Goal: Task Accomplishment & Management: Use online tool/utility

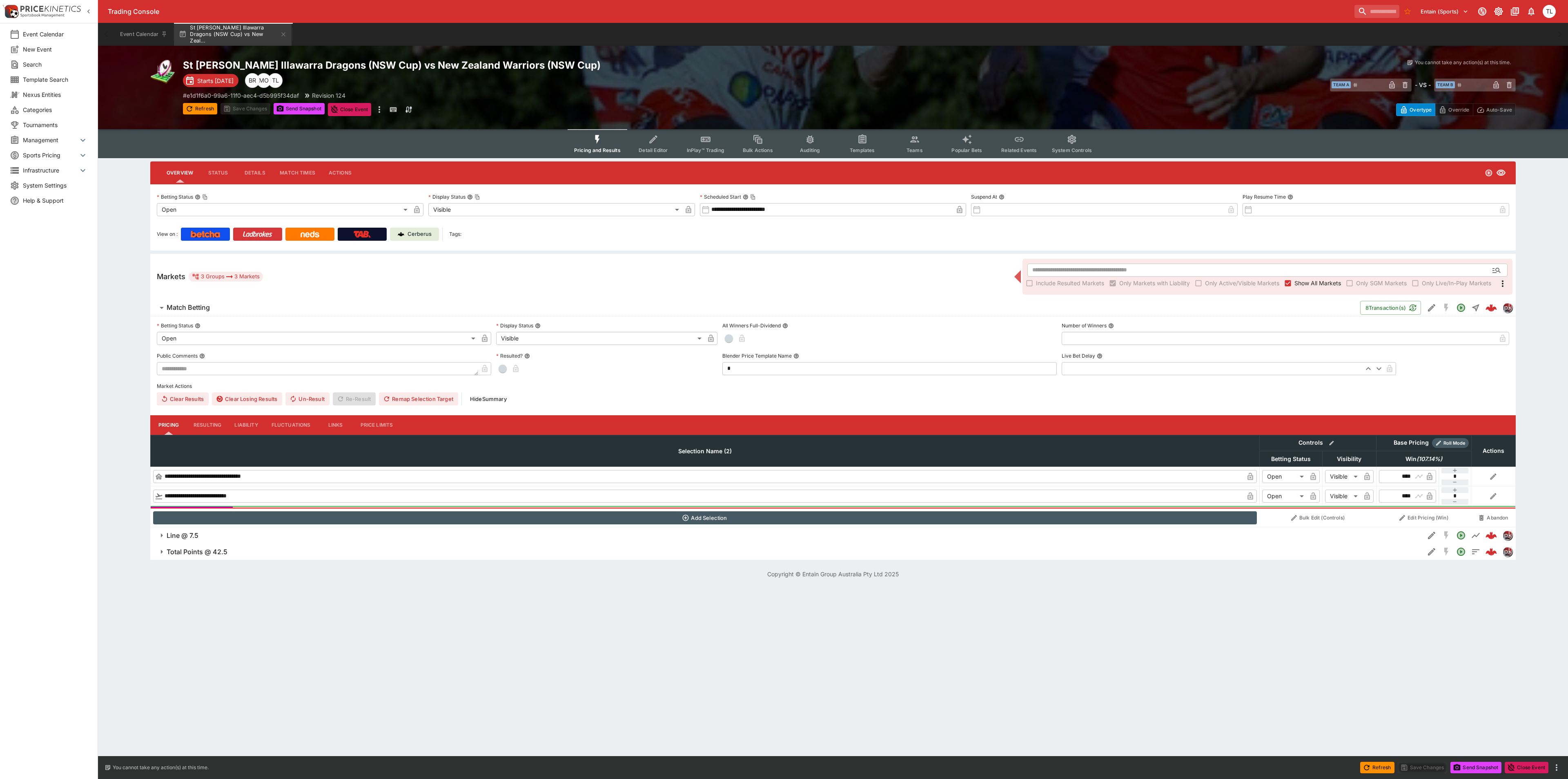
click at [255, 231] on img at bounding box center [257, 234] width 30 height 7
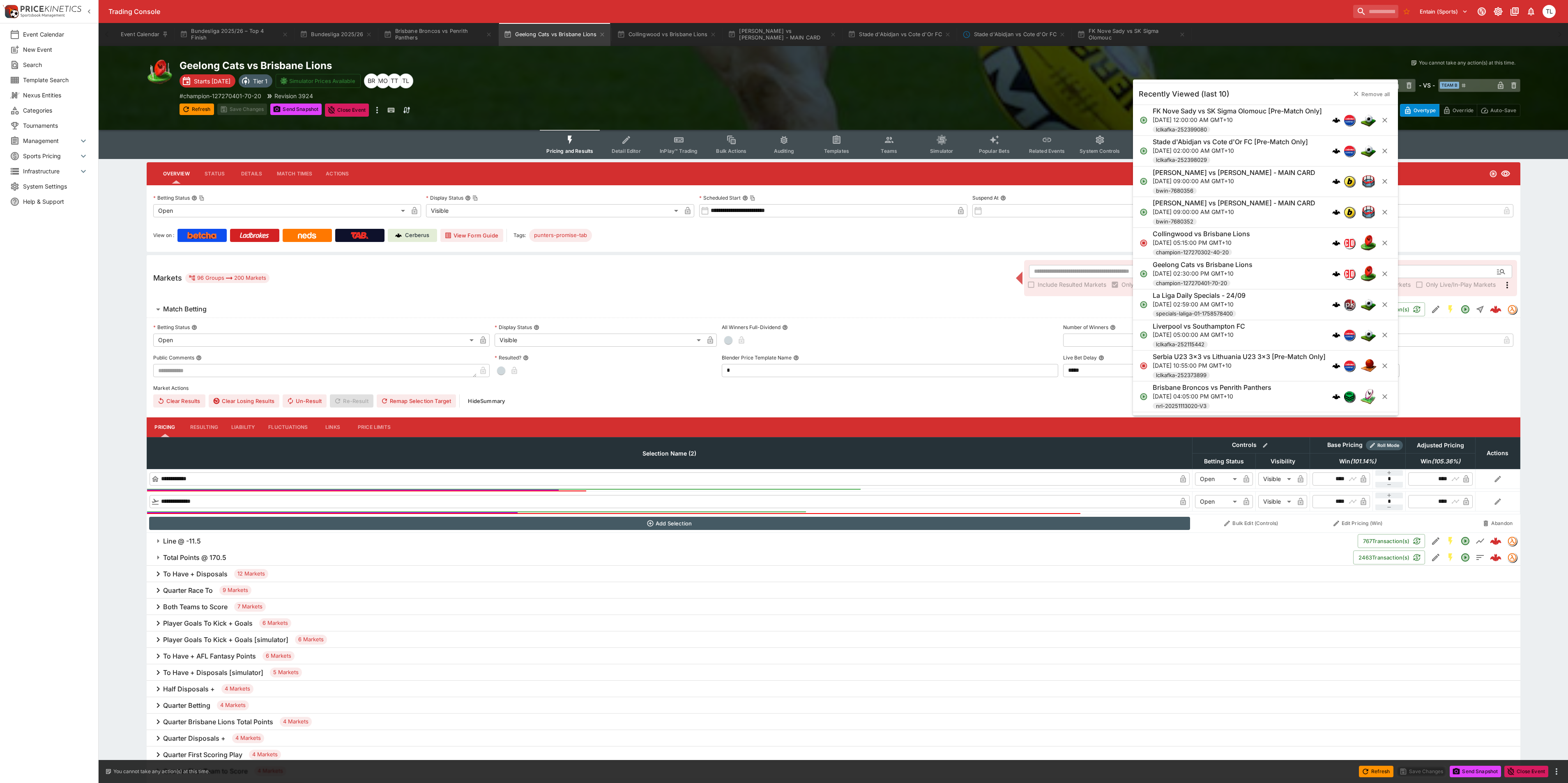
scroll to position [62, 0]
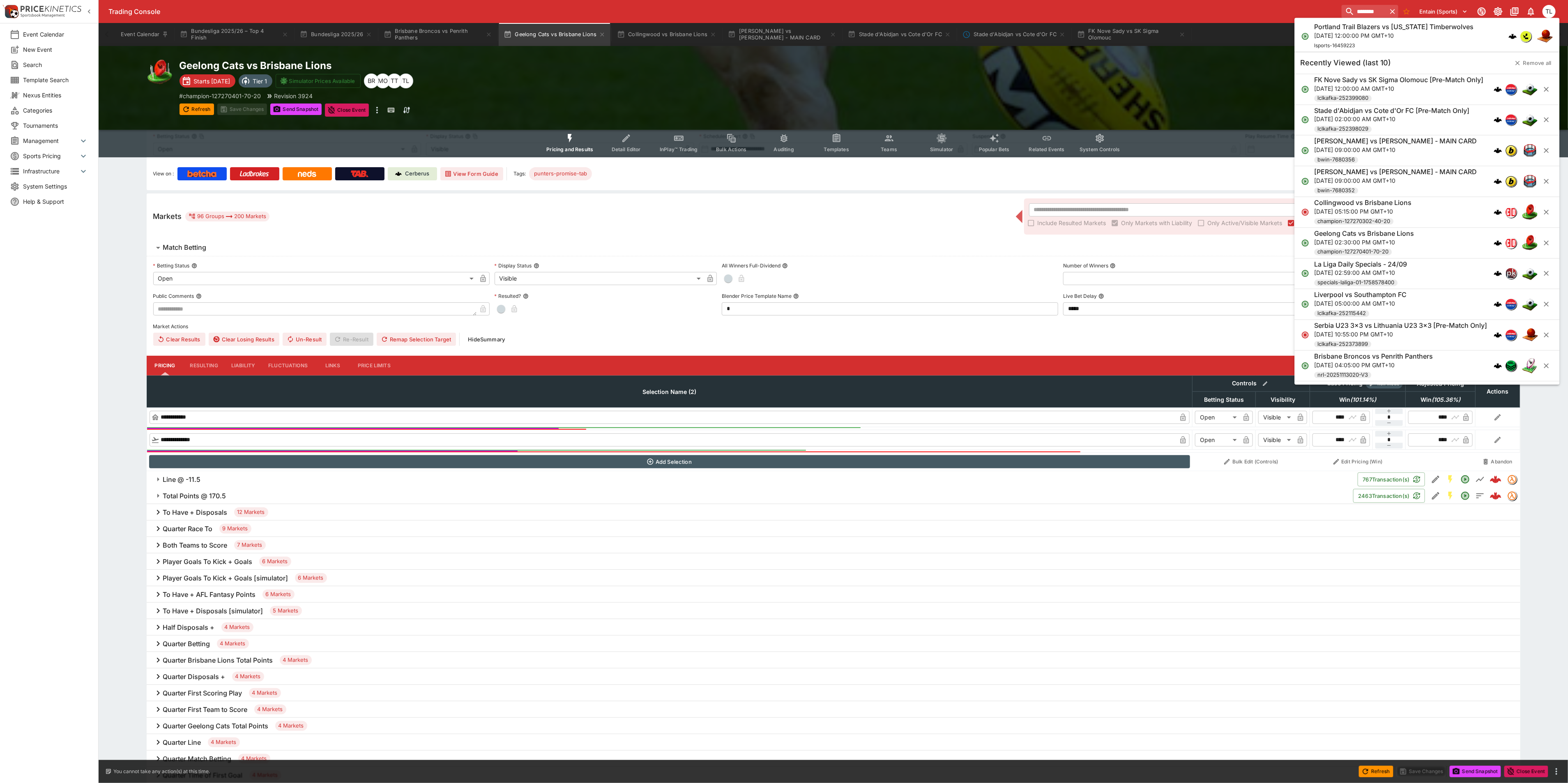
type input "********"
click at [1348, 34] on p "Thu, Oct 23, 2025, 12:00:00 PM GMT+10" at bounding box center [1394, 36] width 159 height 9
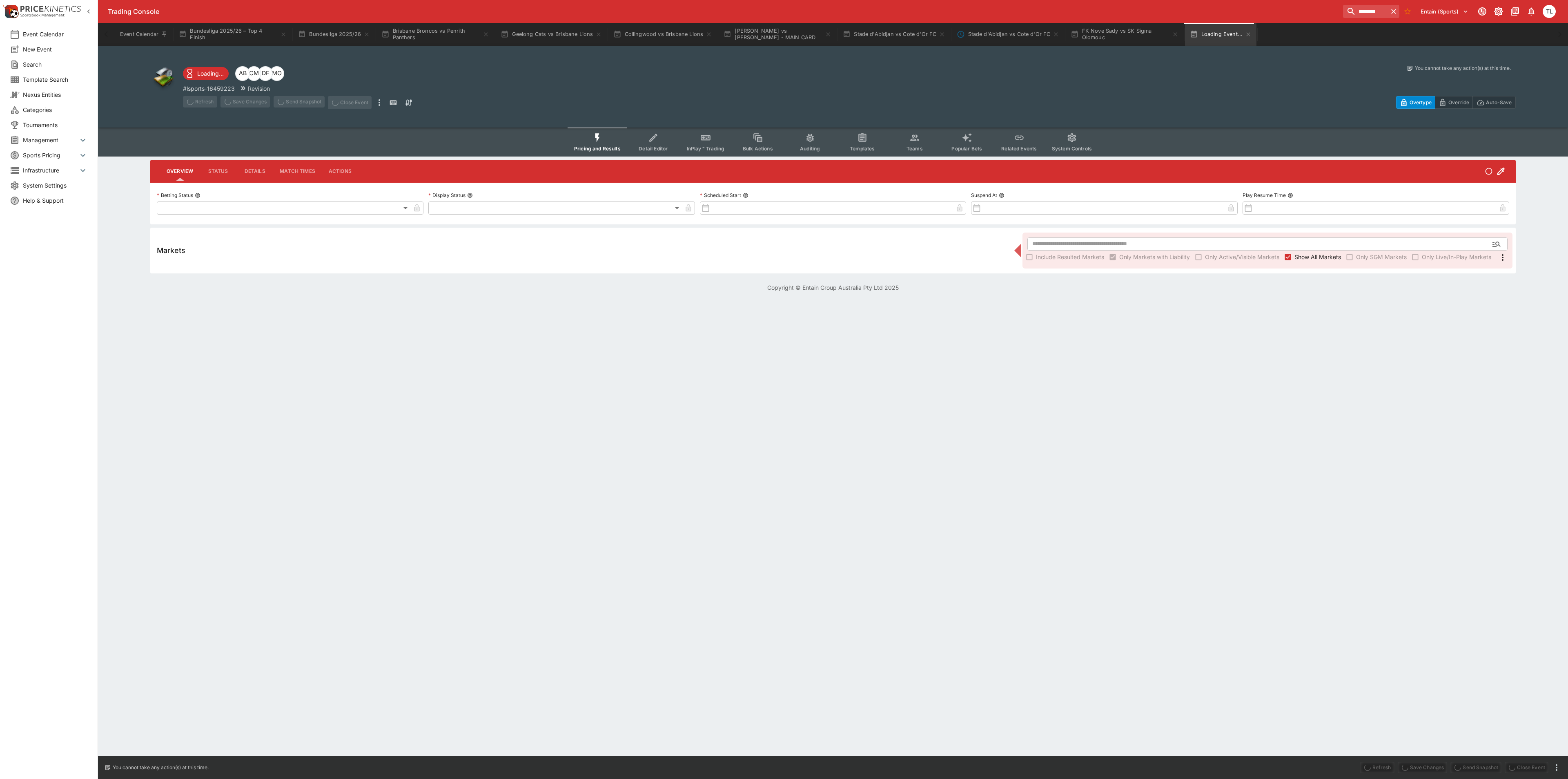
type input "**********"
type input "*******"
type input "**********"
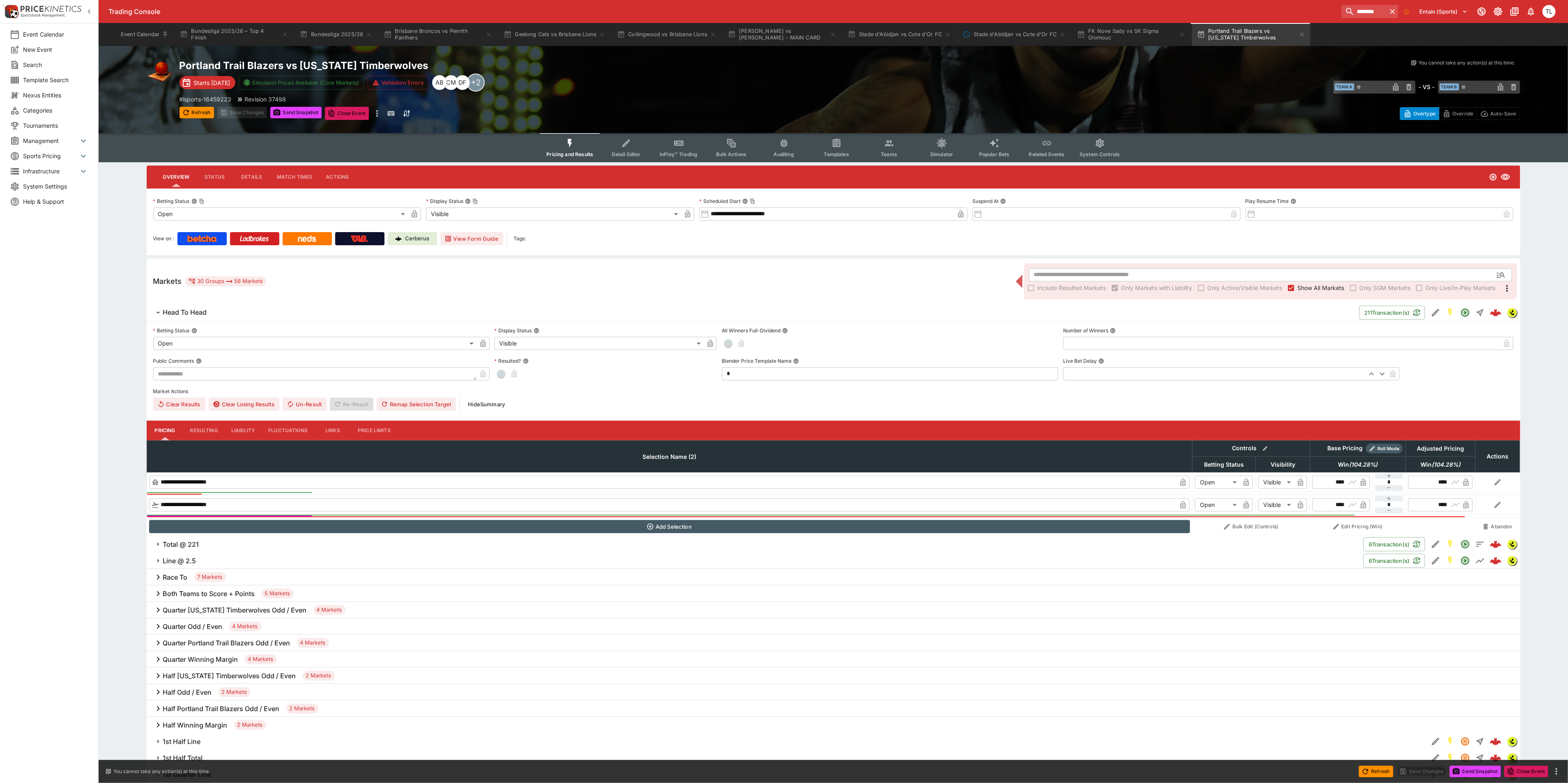
click at [249, 594] on h6 "Both Teams to Score + Points" at bounding box center [209, 594] width 92 height 9
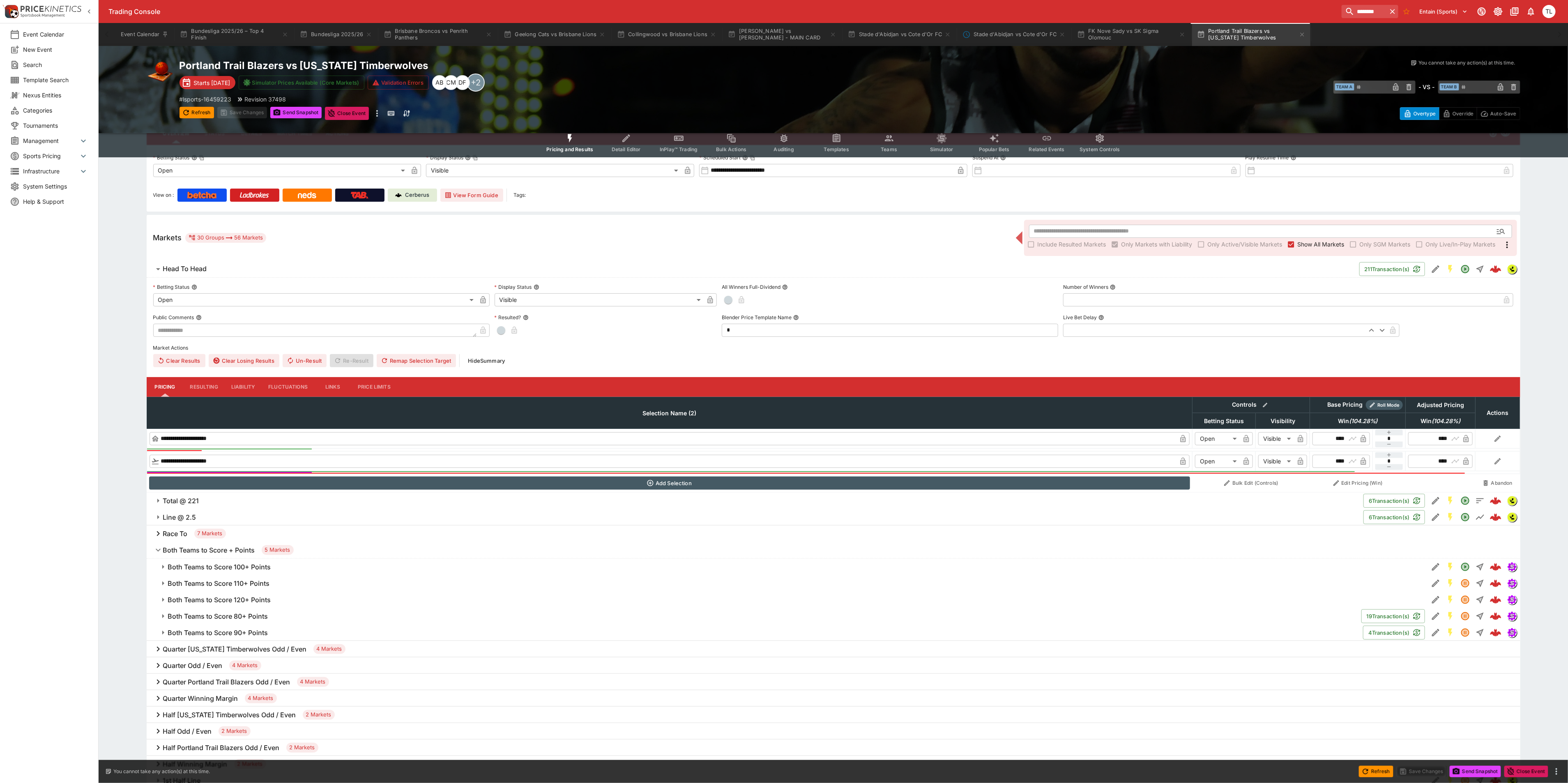
scroll to position [62, 0]
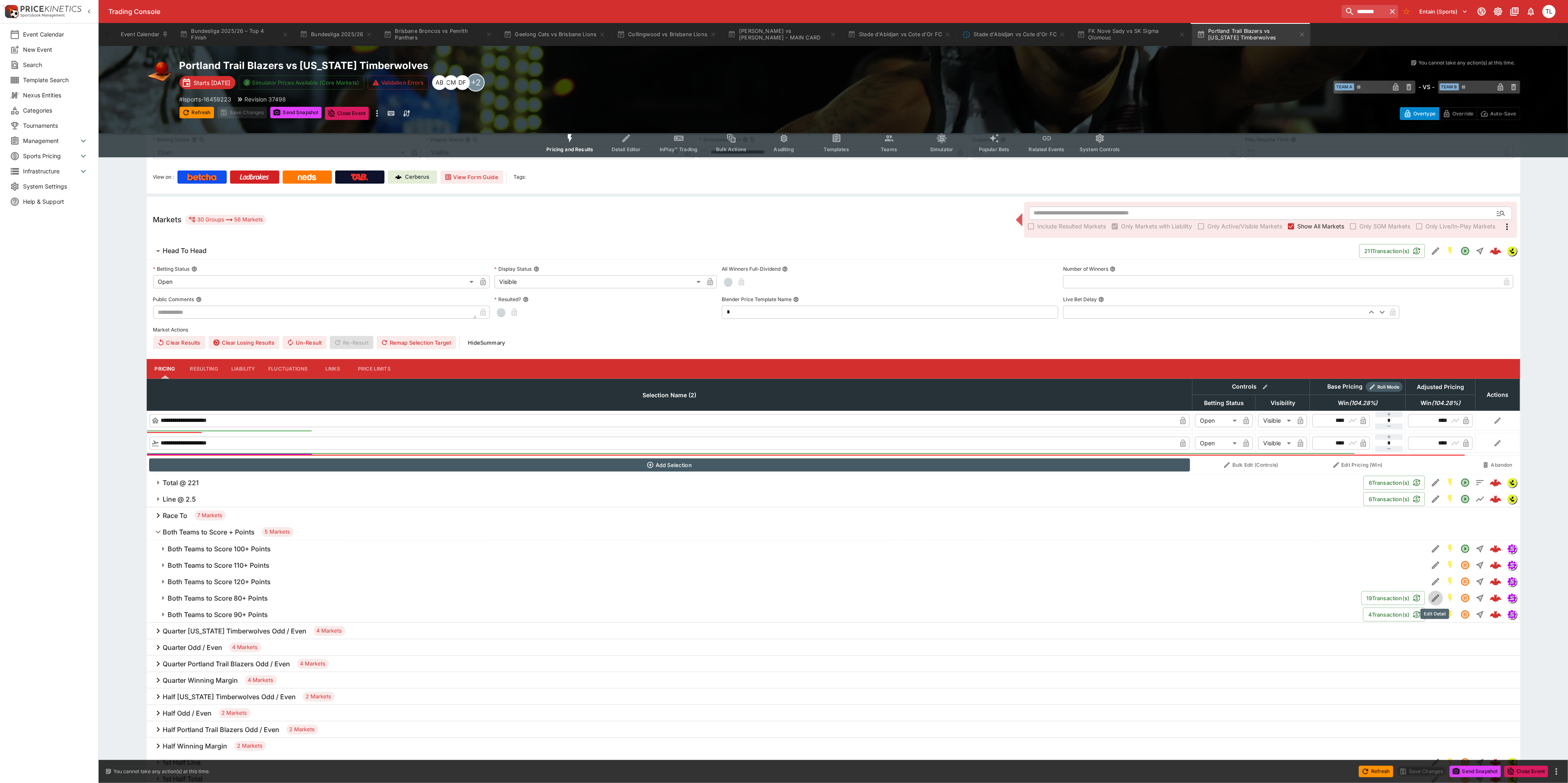
click at [1433, 602] on icon "Edit Detail" at bounding box center [1436, 598] width 10 height 10
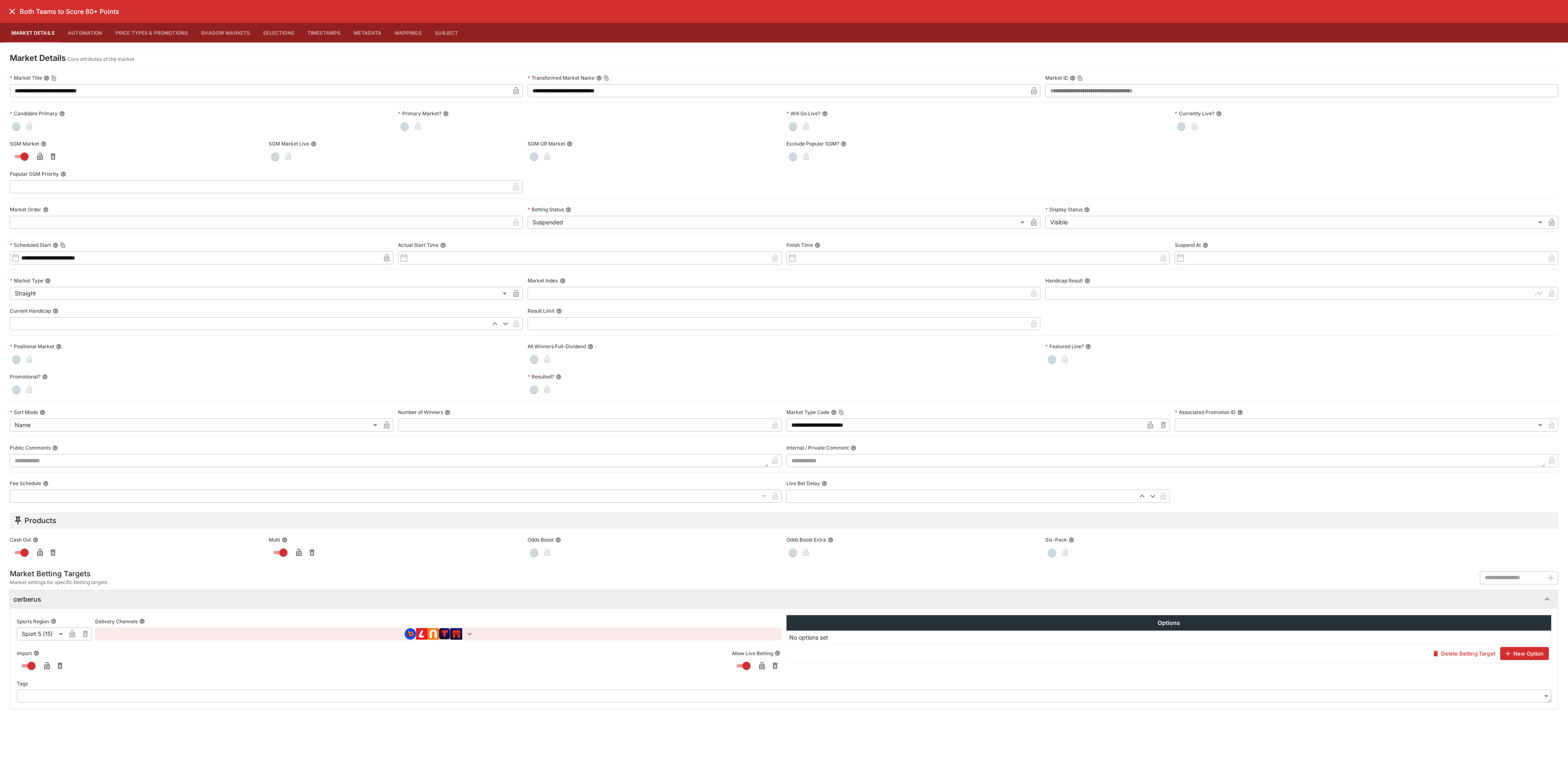
click at [4, 13] on div "Both Teams to Score 80+ Points" at bounding box center [784, 12] width 1568 height 23
click at [12, 15] on icon "close" at bounding box center [12, 12] width 10 height 10
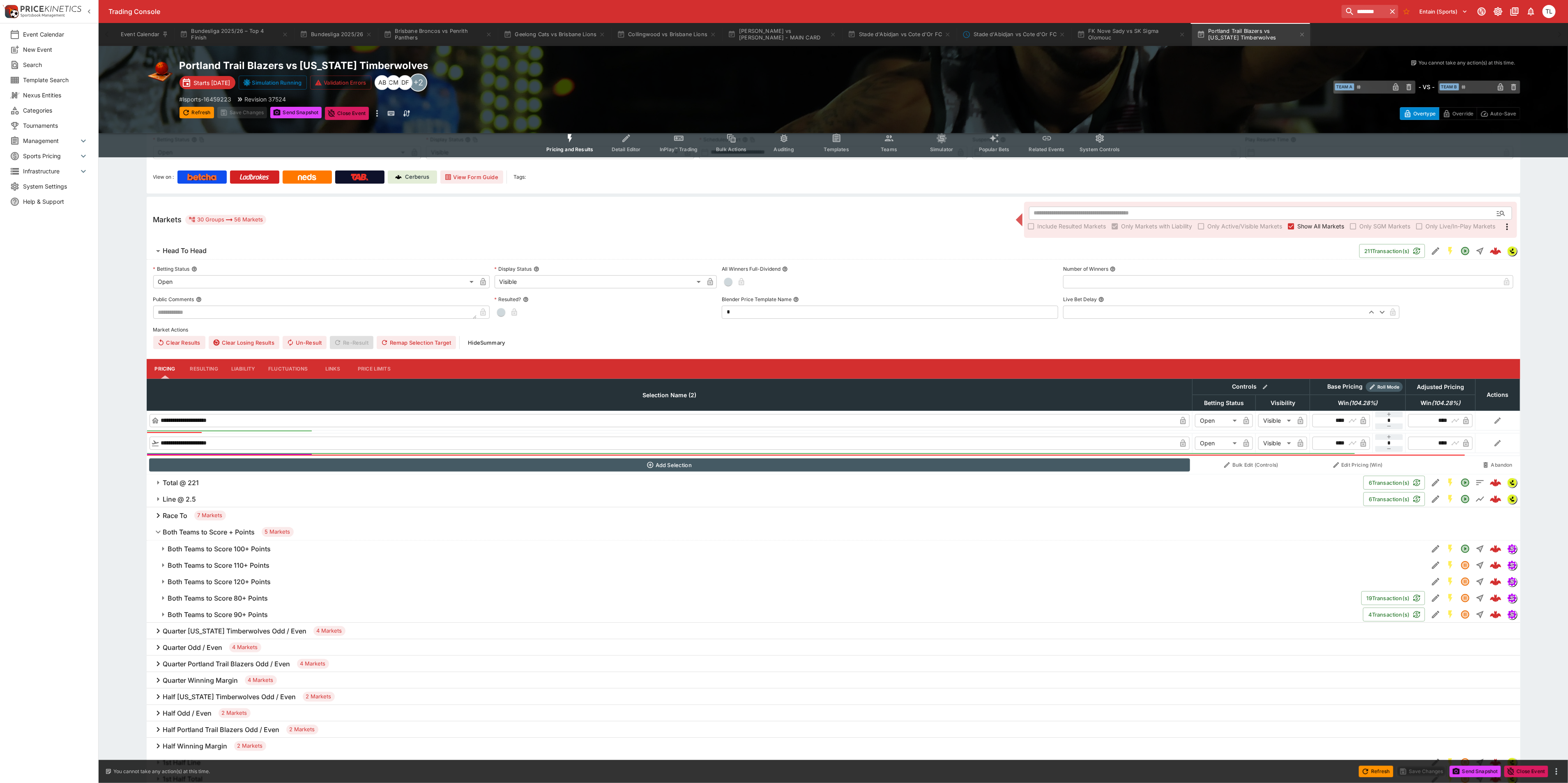
click at [230, 593] on button "Both Teams to Score 80+ Points" at bounding box center [754, 598] width 1215 height 17
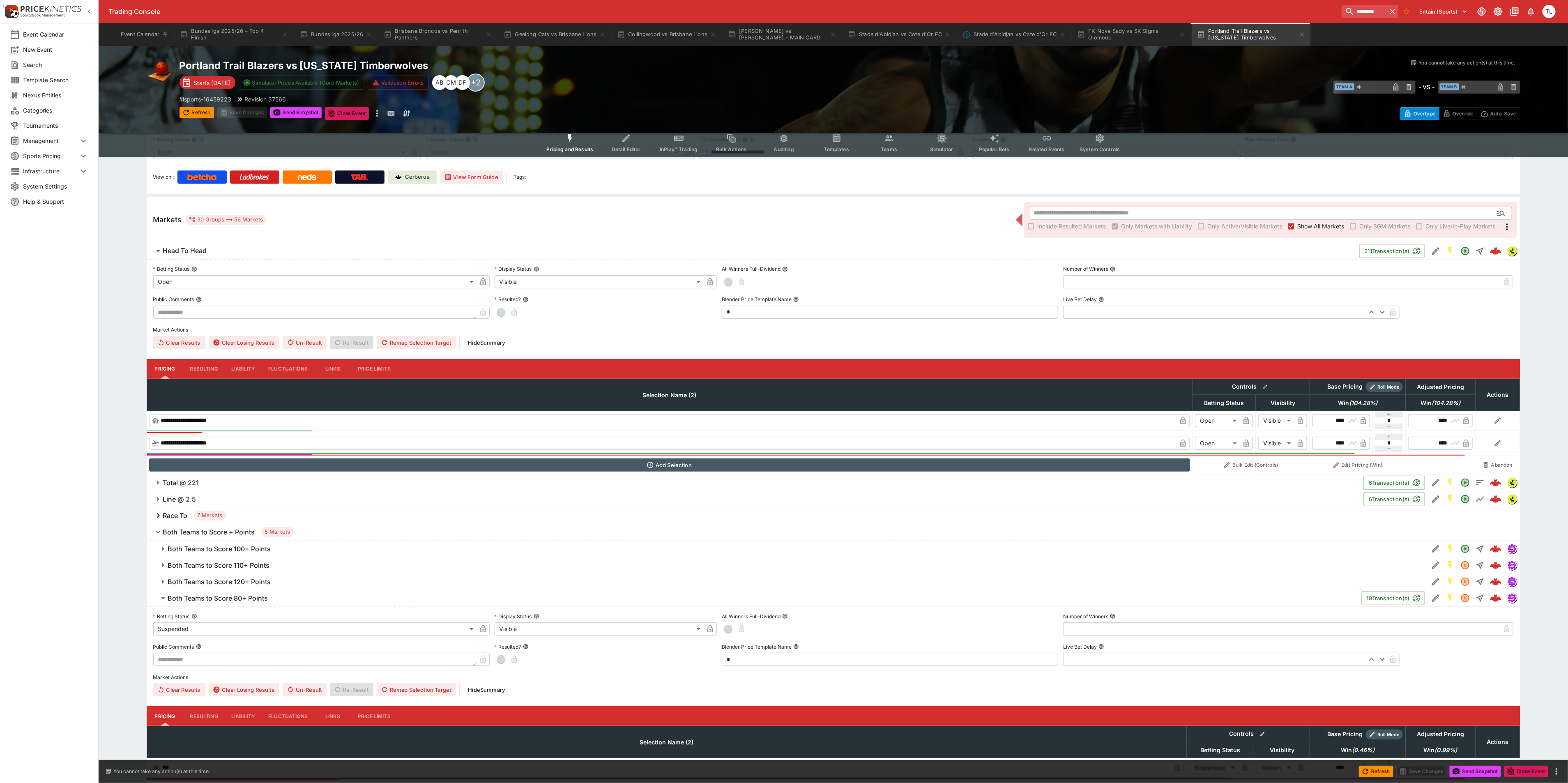
type input "******"
click at [281, 600] on span "Both Teams to Score 80+ Points" at bounding box center [761, 598] width 1187 height 9
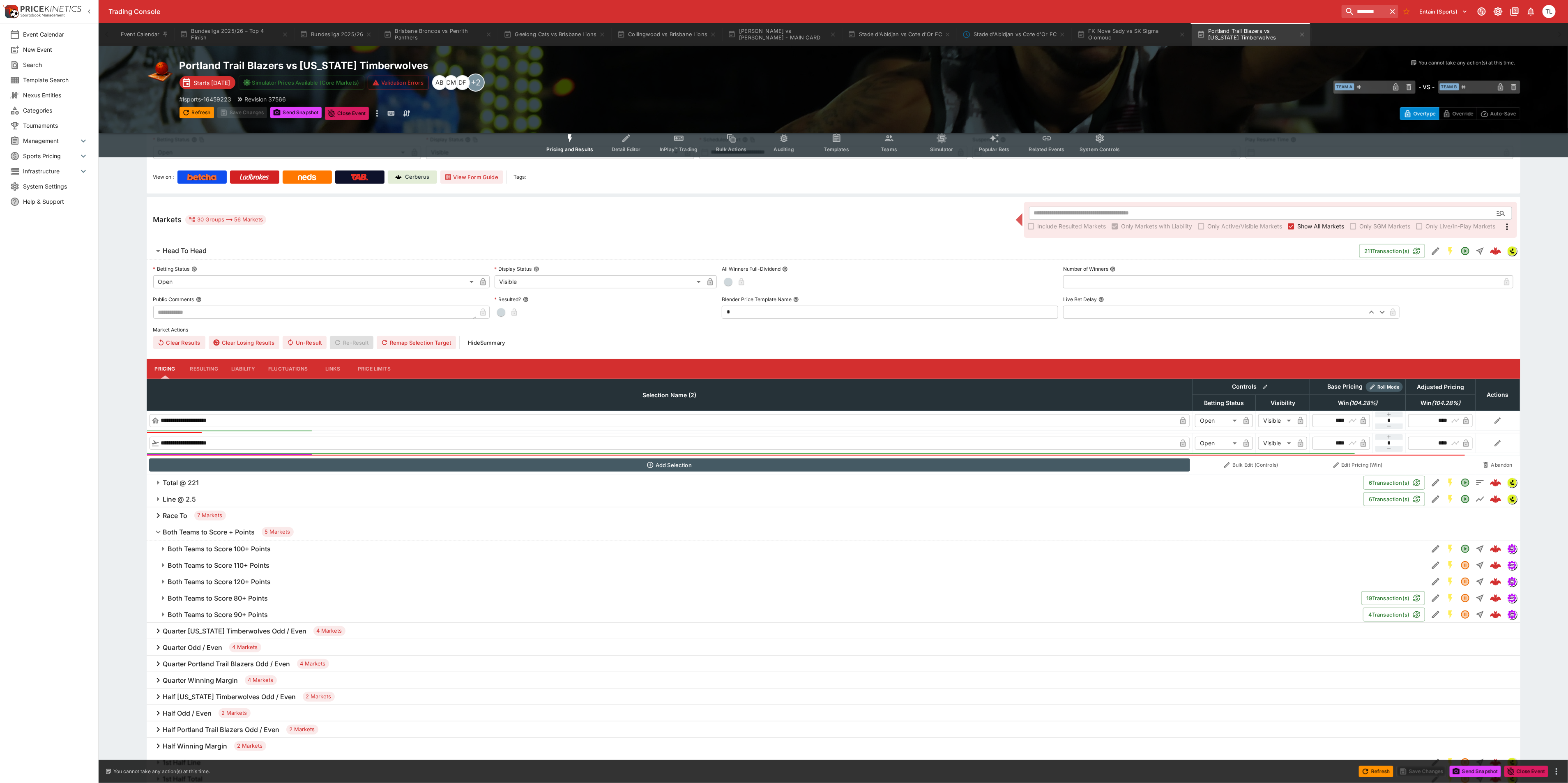
click at [274, 609] on button "Both Teams to Score 90+ Points" at bounding box center [754, 614] width 1217 height 17
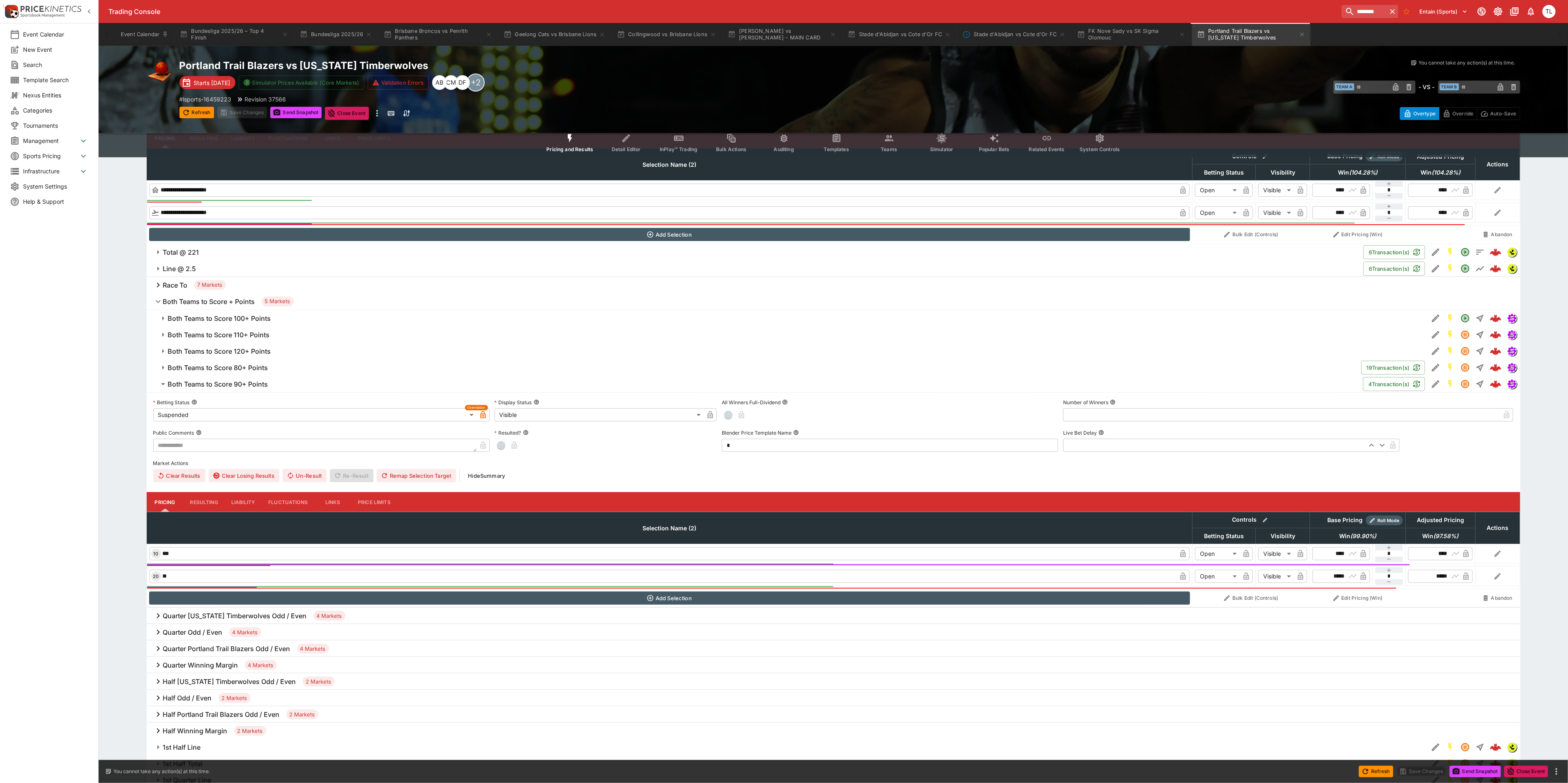
scroll to position [308, 0]
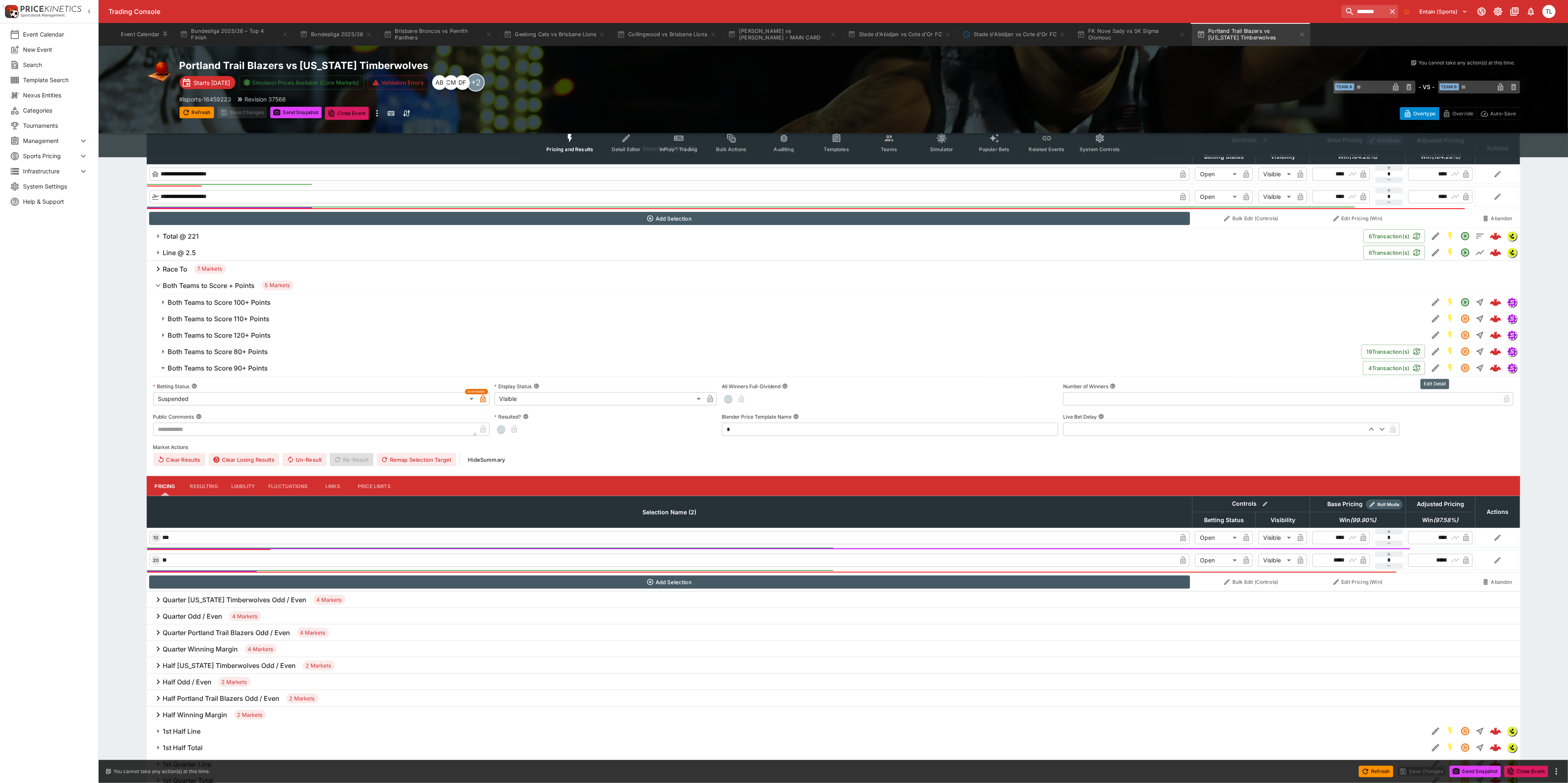
click at [1435, 362] on button "Edit Detail" at bounding box center [1435, 368] width 15 height 15
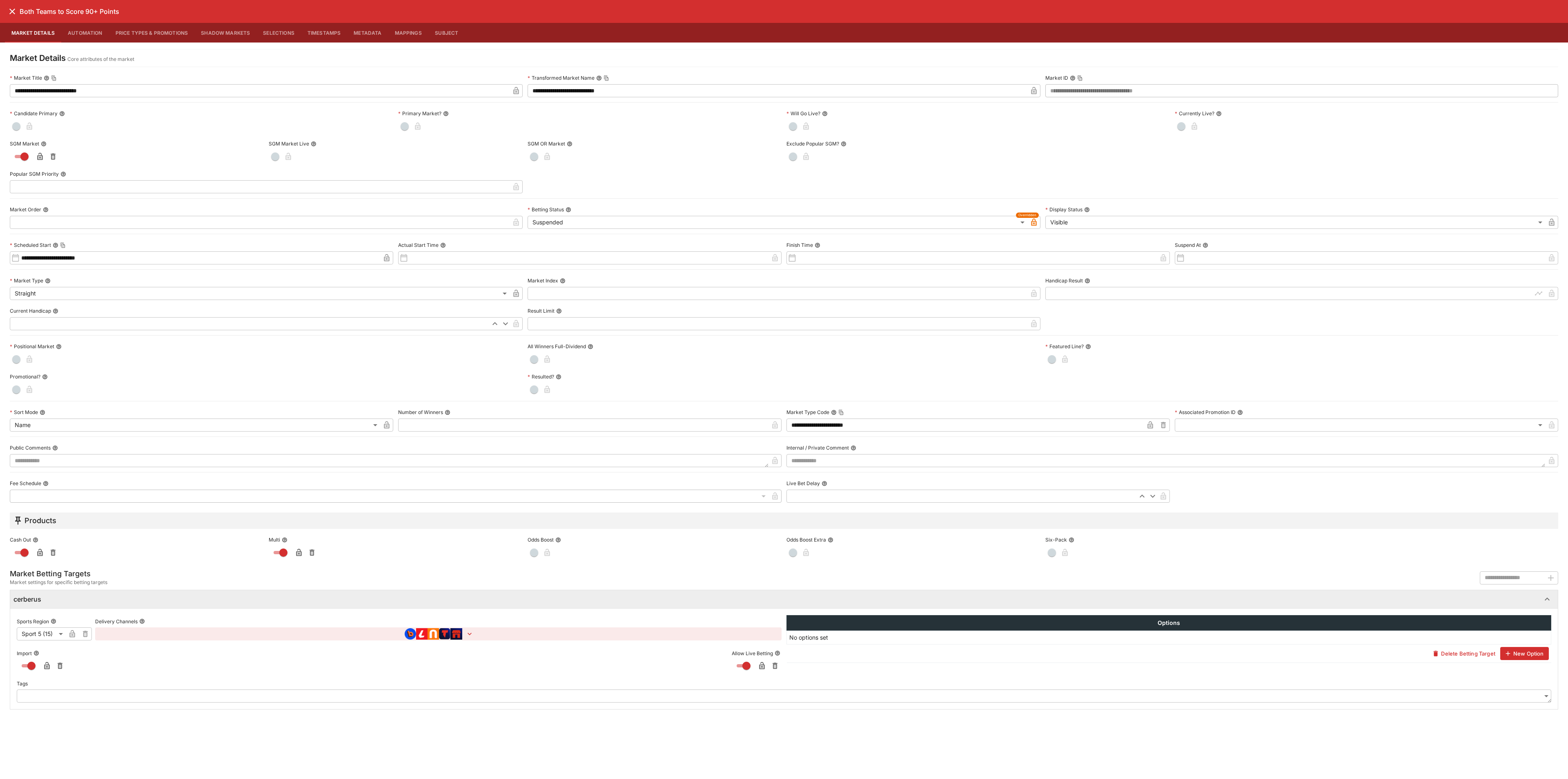
click at [151, 36] on button "Price Types & Promotions" at bounding box center [152, 33] width 86 height 19
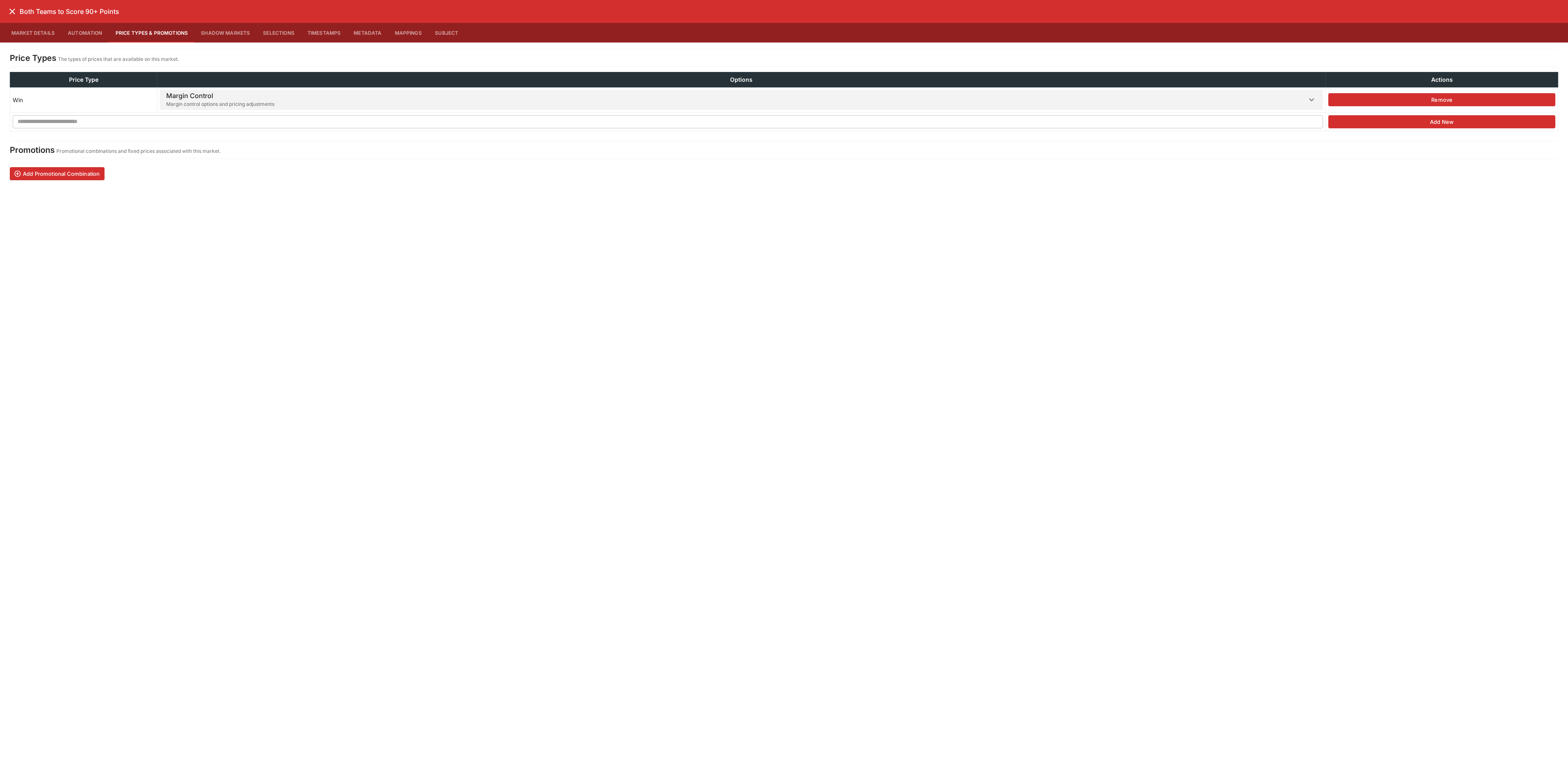
click at [168, 91] on div "Margin Control Margin control options and pricing adjustments" at bounding box center [220, 100] width 108 height 20
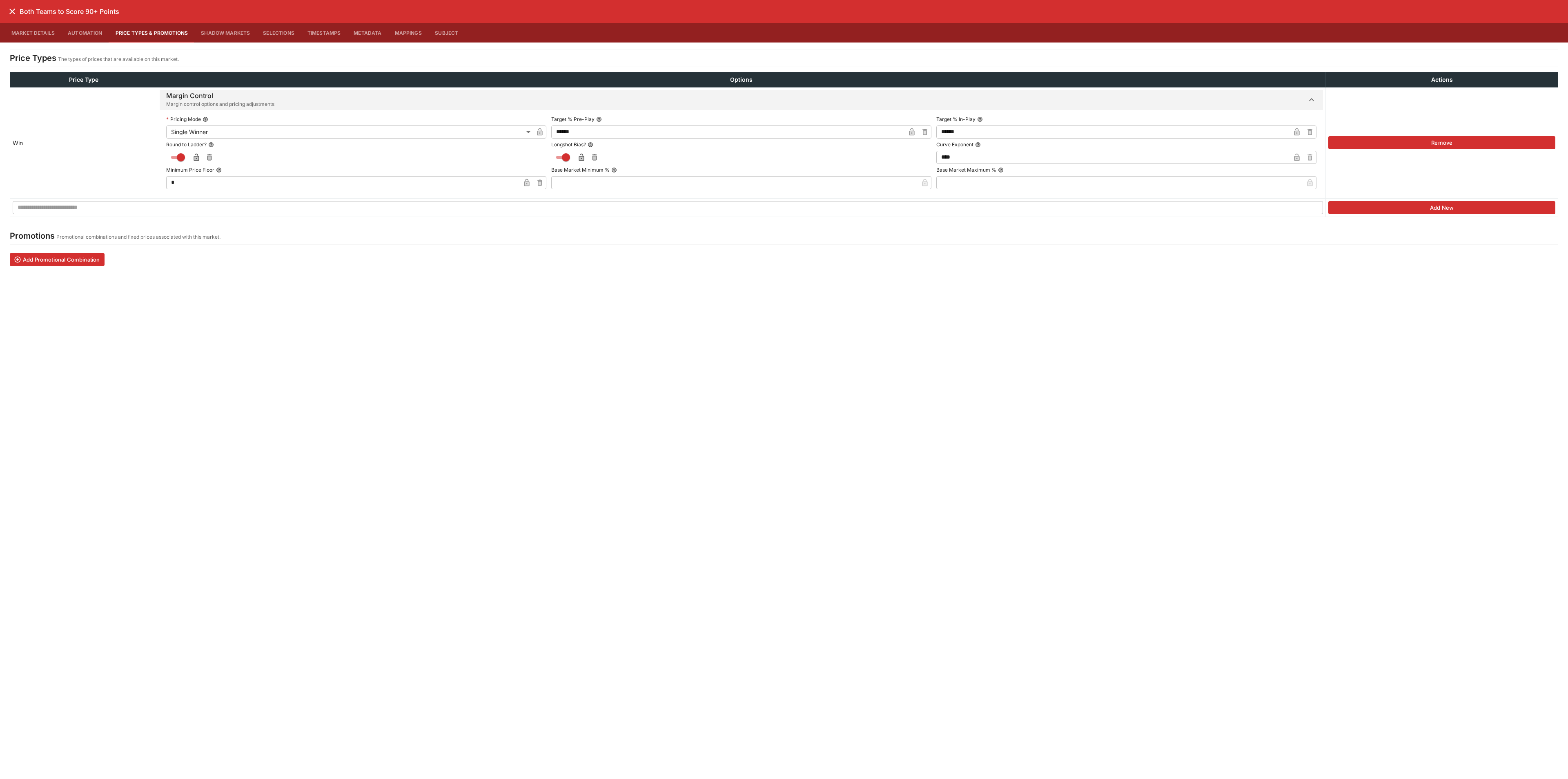
click at [10, 4] on div "Both Teams to Score 90+ Points" at bounding box center [784, 12] width 1568 height 23
click at [10, 10] on icon "close" at bounding box center [12, 12] width 10 height 10
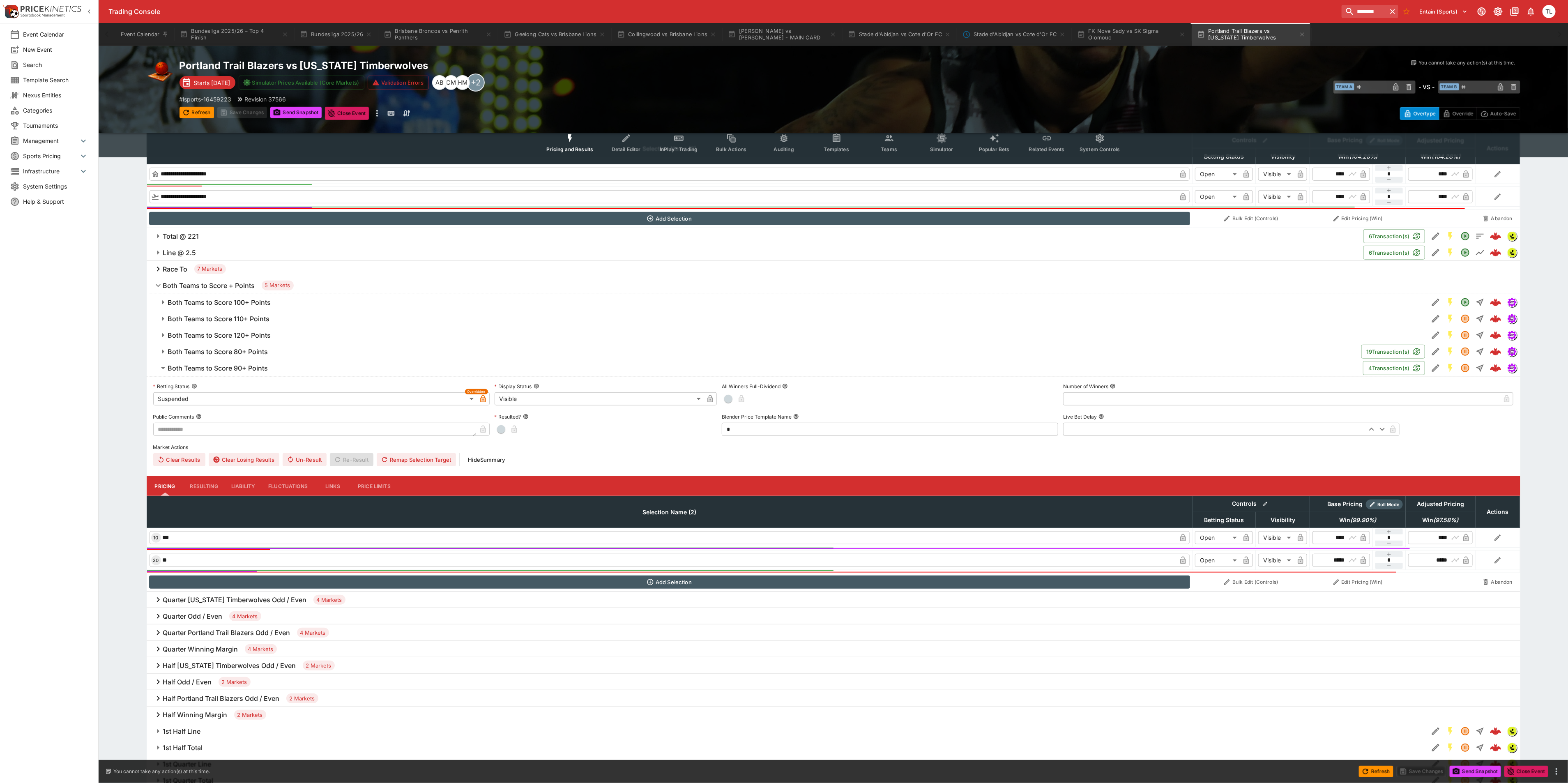
click at [233, 356] on h6 "Both Teams to Score 80+ Points" at bounding box center [218, 352] width 100 height 9
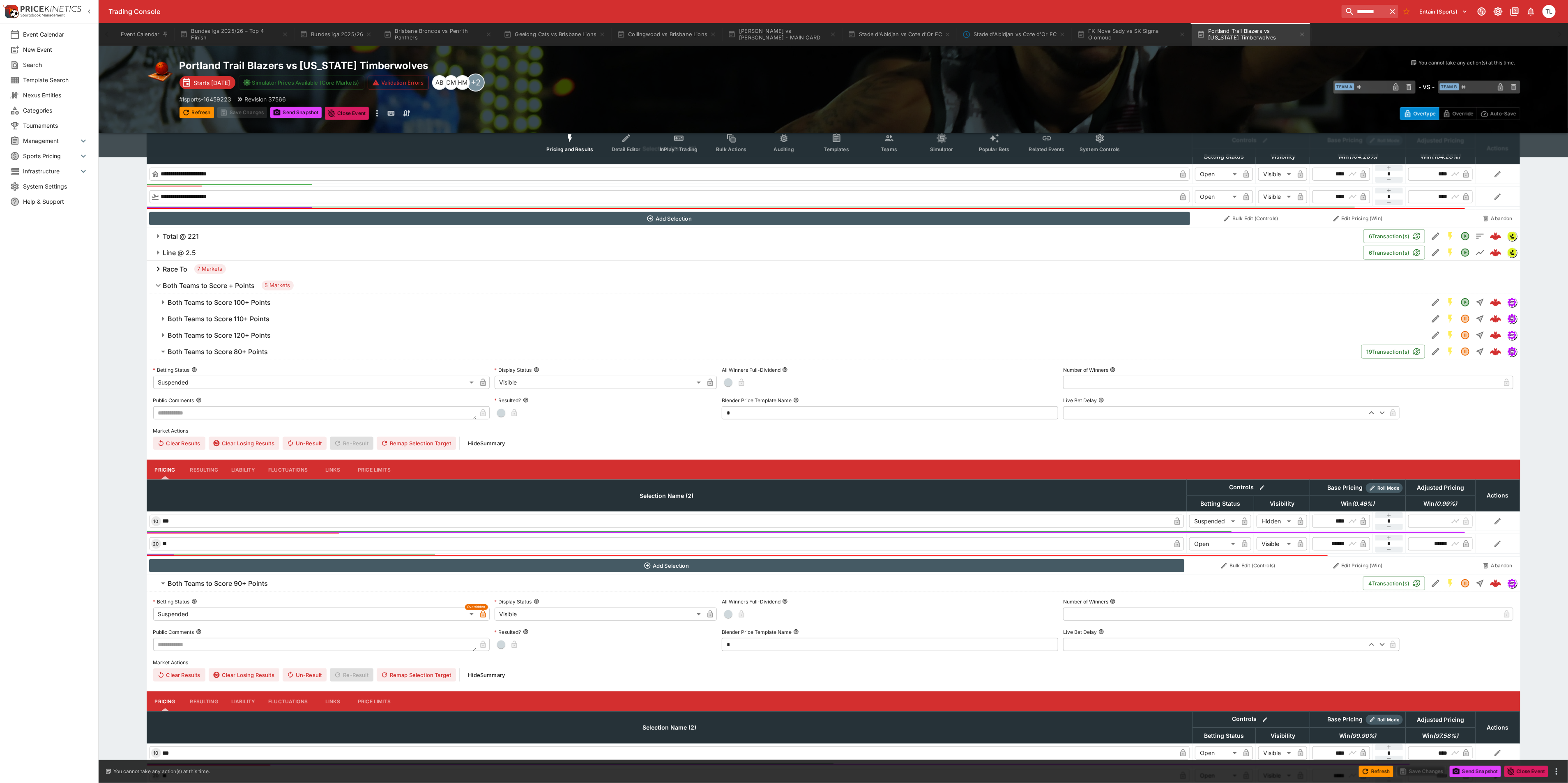
click at [233, 356] on h6 "Both Teams to Score 80+ Points" at bounding box center [218, 352] width 100 height 9
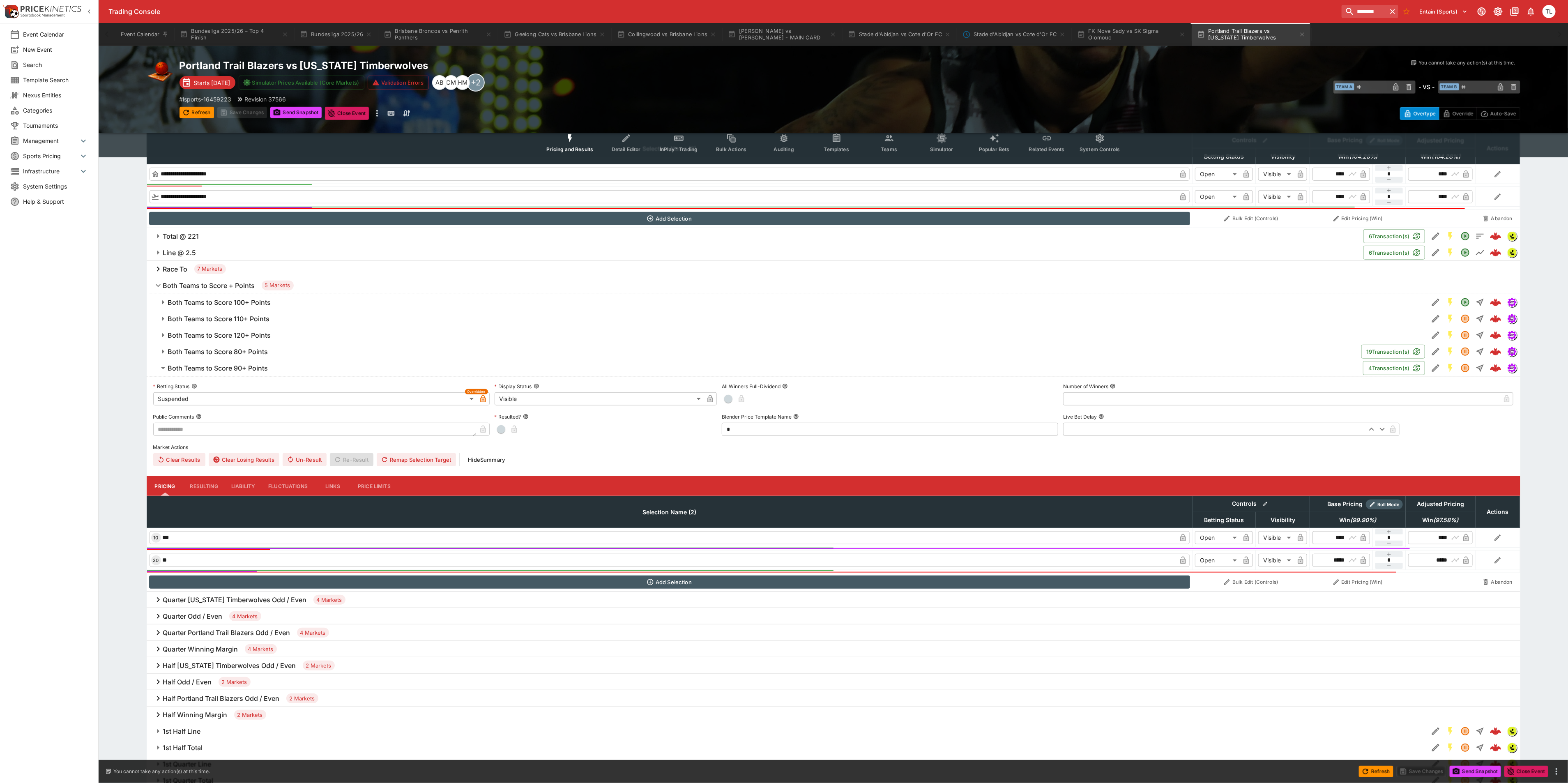
click at [246, 340] on button "Both Teams to Score 120+ Points" at bounding box center [787, 335] width 1281 height 17
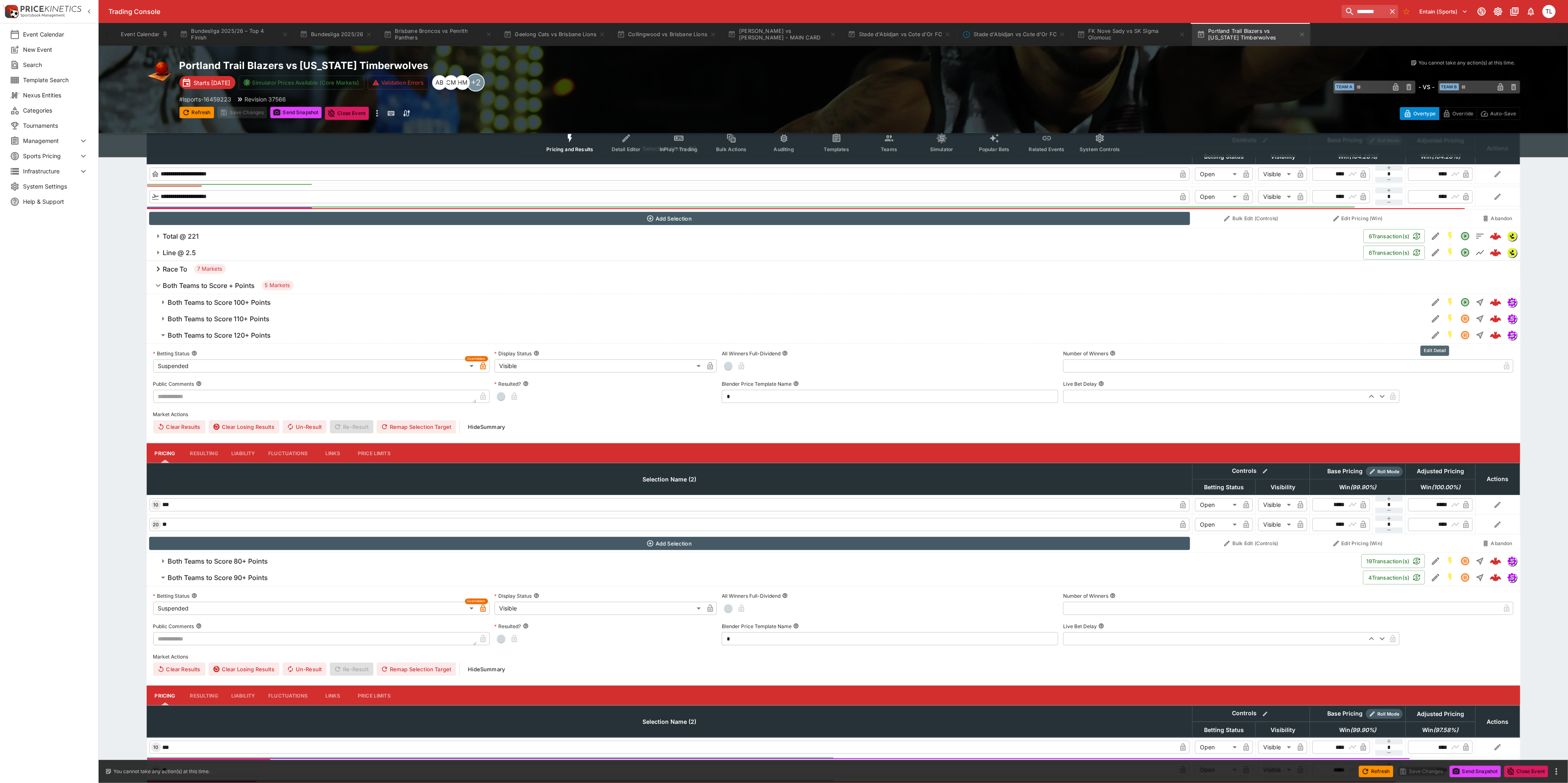
click at [1431, 335] on icon "Edit Detail" at bounding box center [1436, 335] width 10 height 10
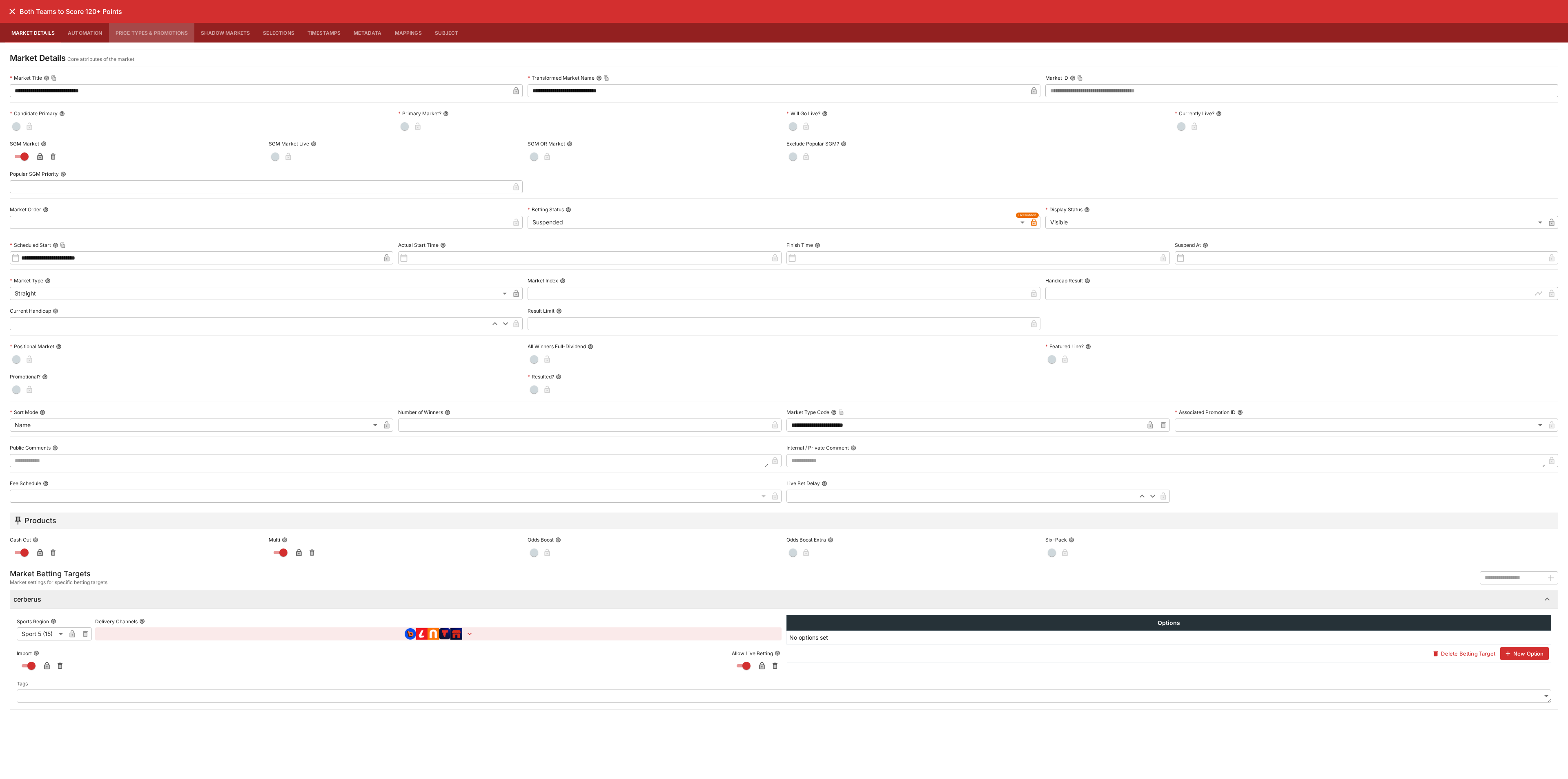
click at [161, 29] on button "Price Types & Promotions" at bounding box center [152, 33] width 86 height 19
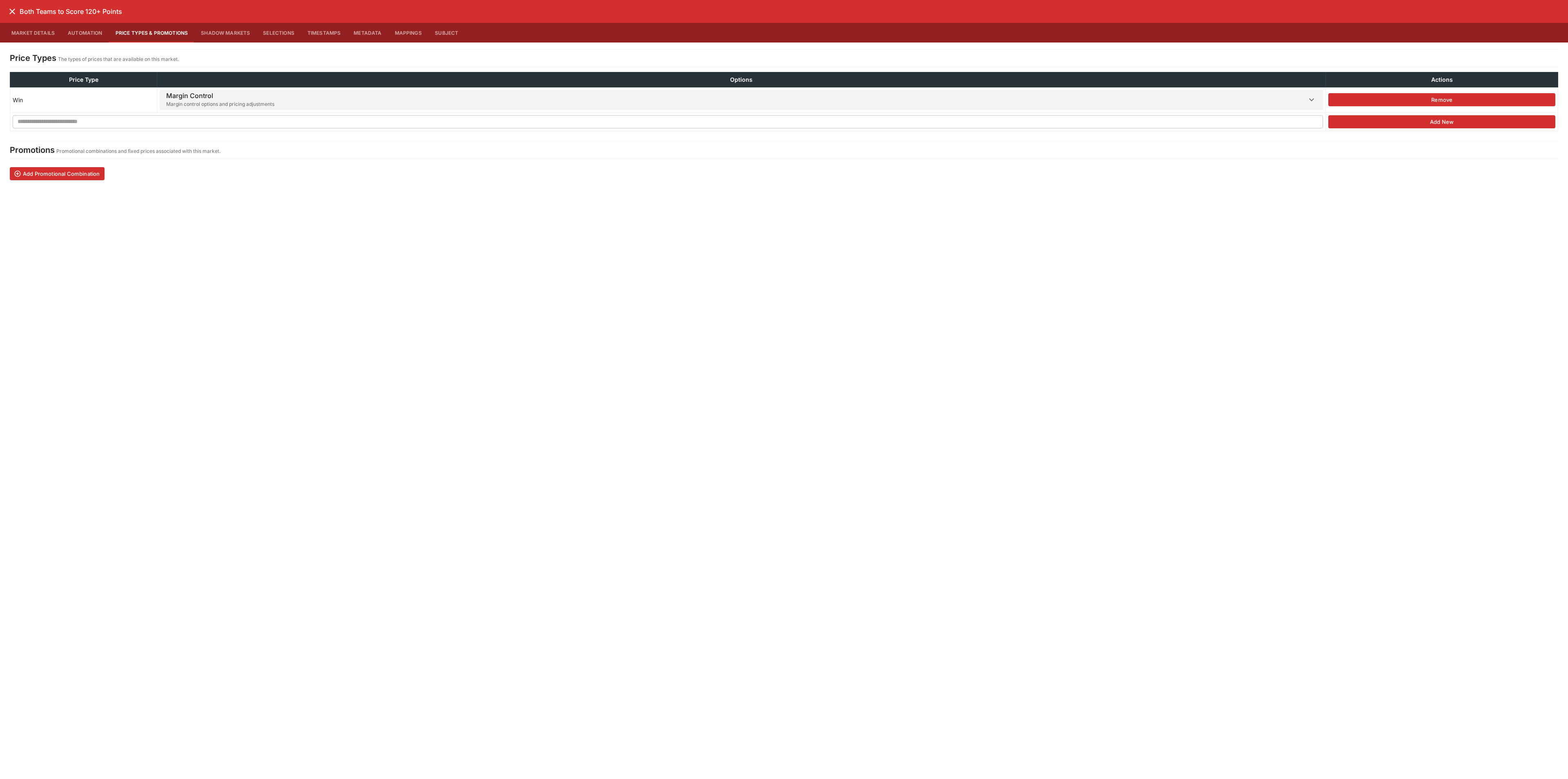
click at [181, 104] on span "Margin control options and pricing adjustments" at bounding box center [220, 104] width 108 height 8
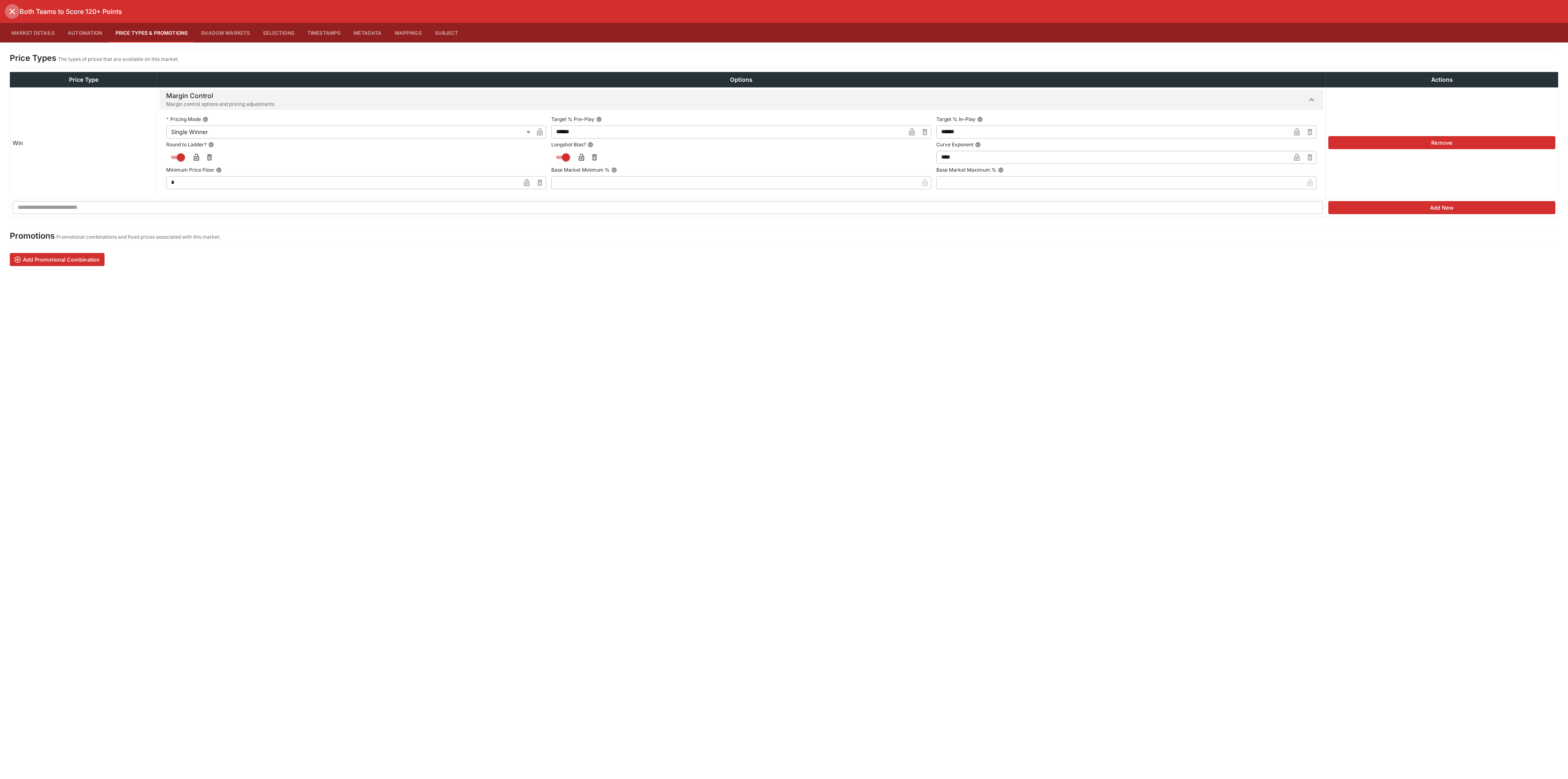
click at [8, 14] on icon "close" at bounding box center [12, 12] width 10 height 10
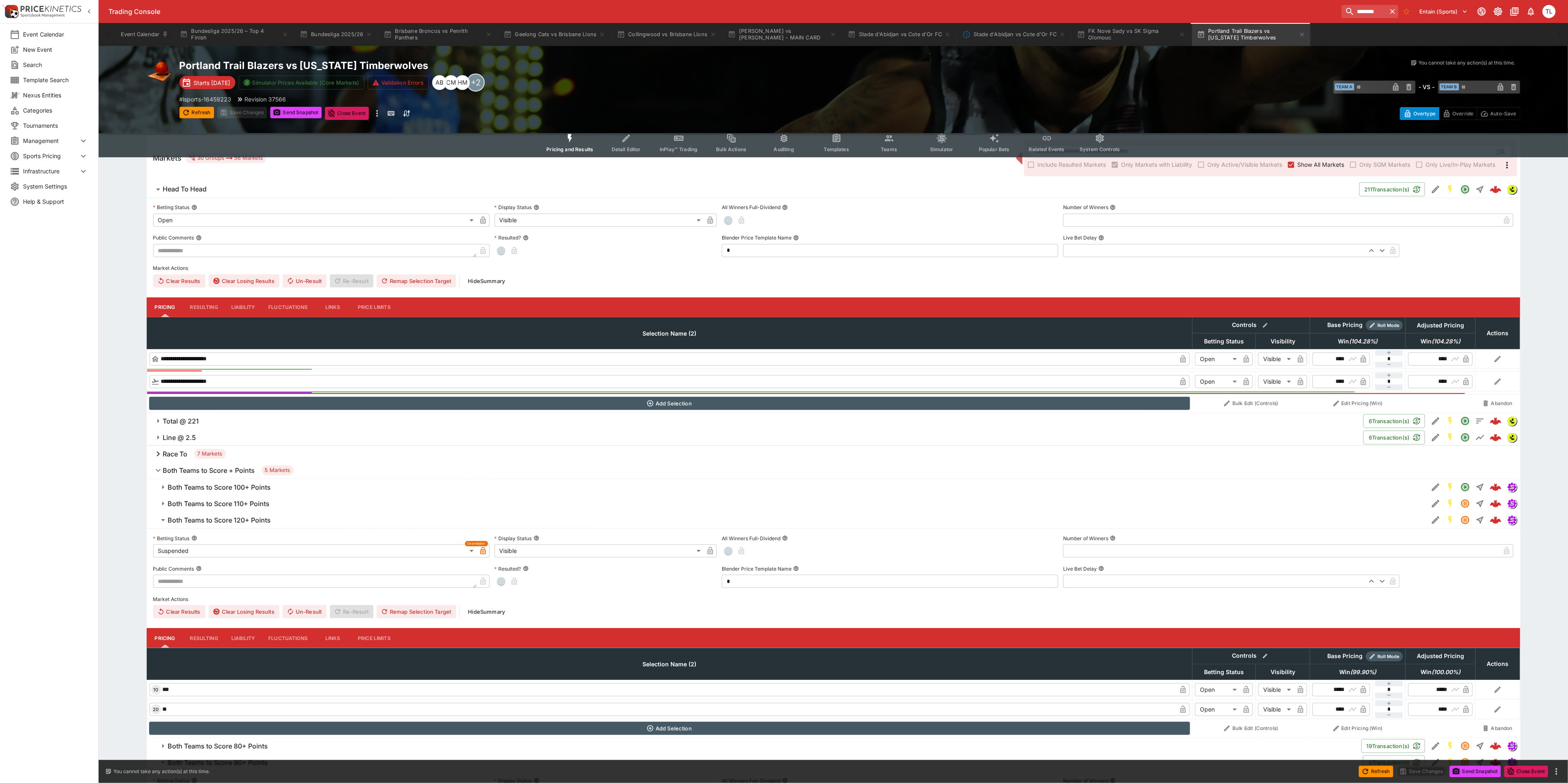
scroll to position [62, 0]
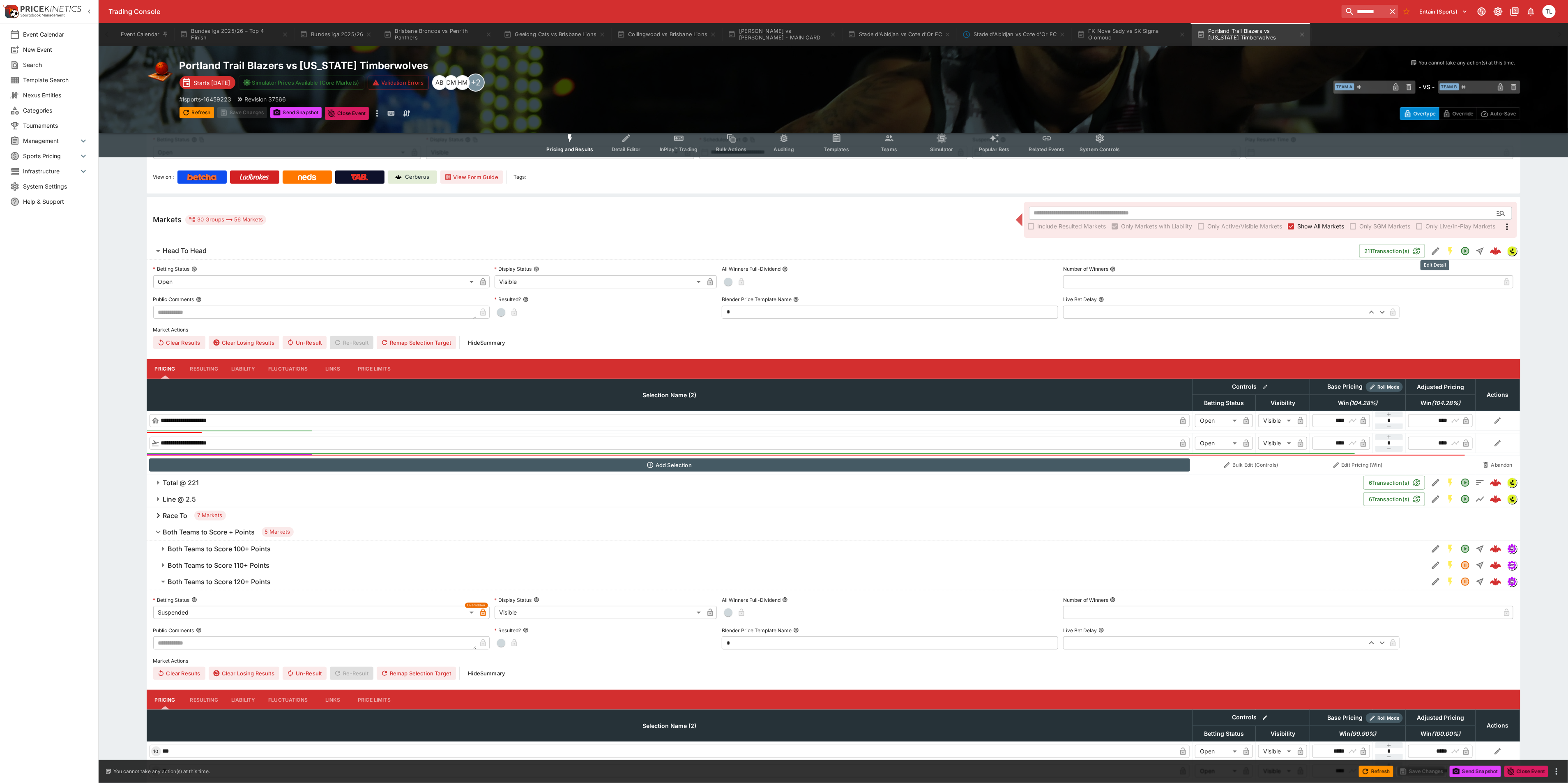
click at [1432, 253] on icon "Edit Detail" at bounding box center [1436, 251] width 7 height 7
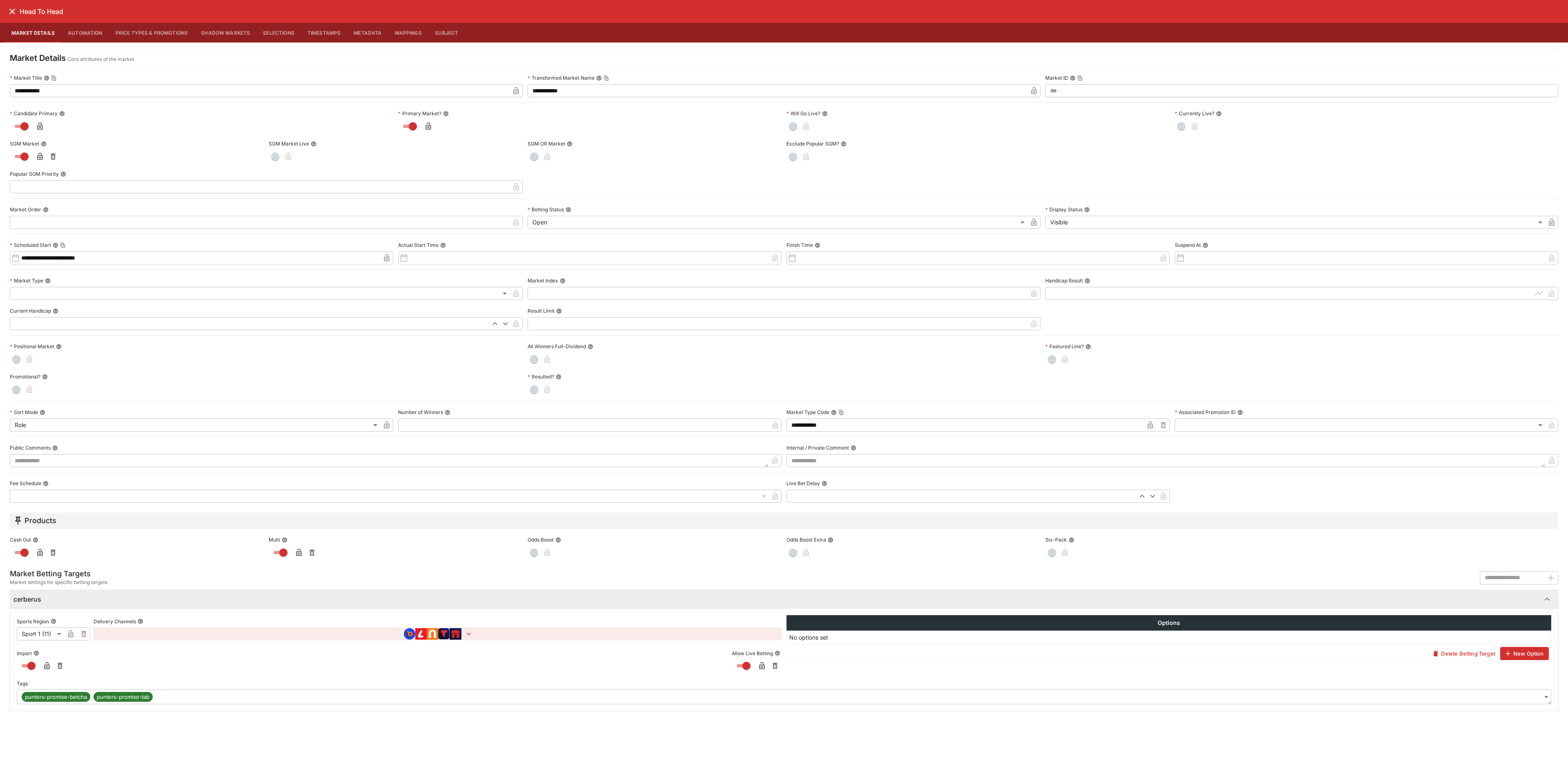
click at [10, 16] on icon "close" at bounding box center [12, 12] width 10 height 10
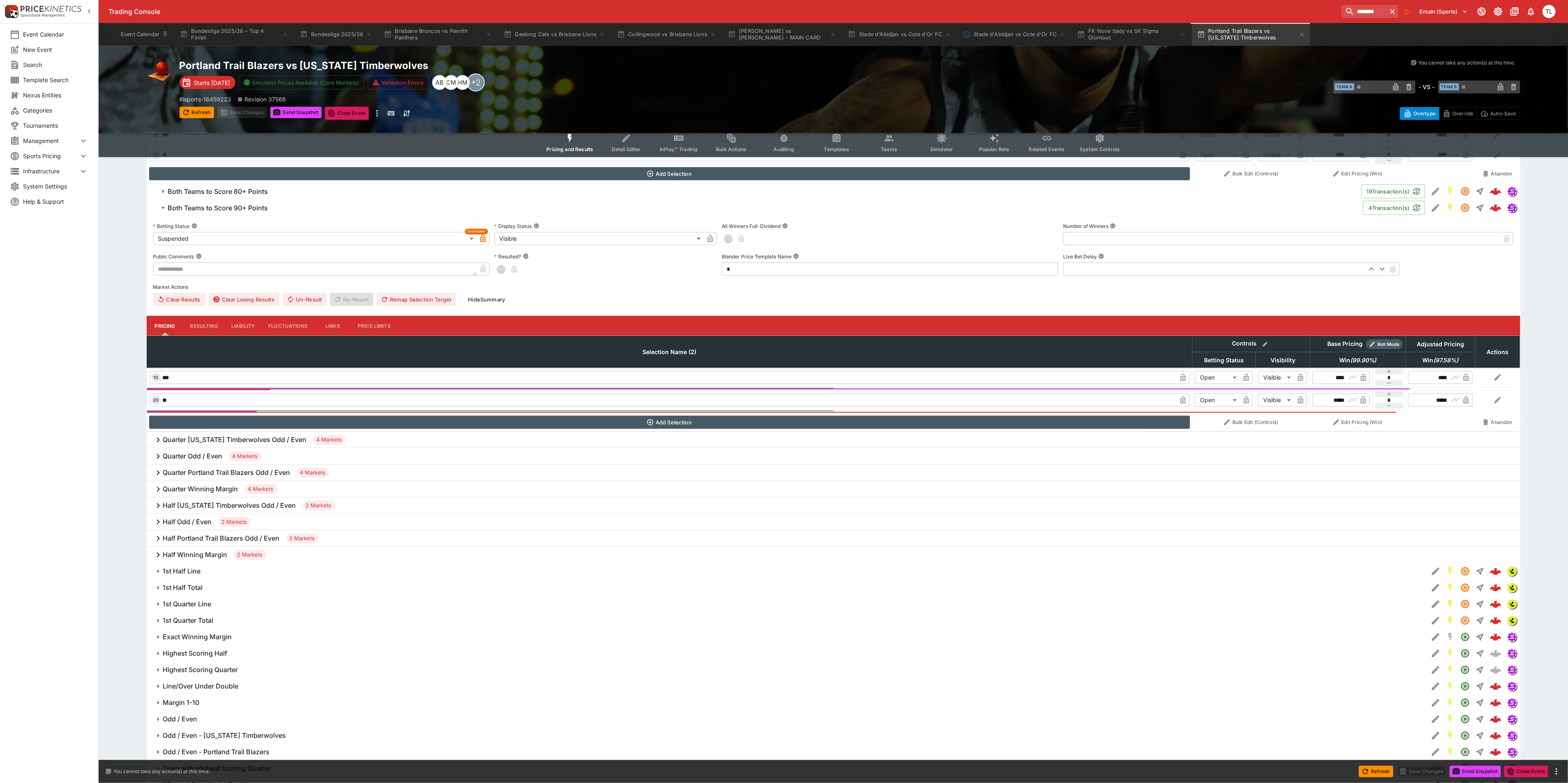
scroll to position [768, 0]
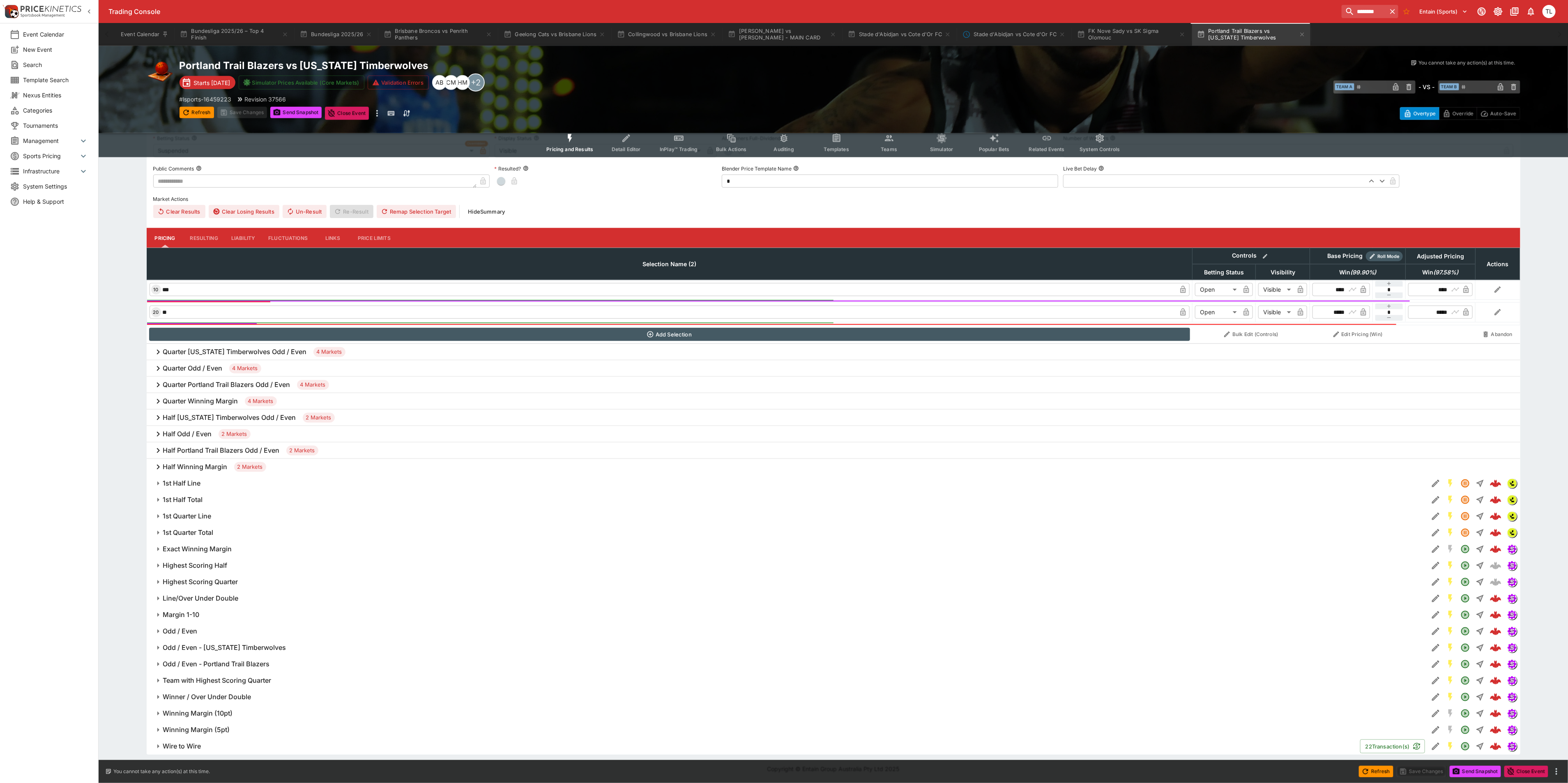
click at [536, 604] on button "Line/Over Under Double" at bounding box center [787, 598] width 1281 height 17
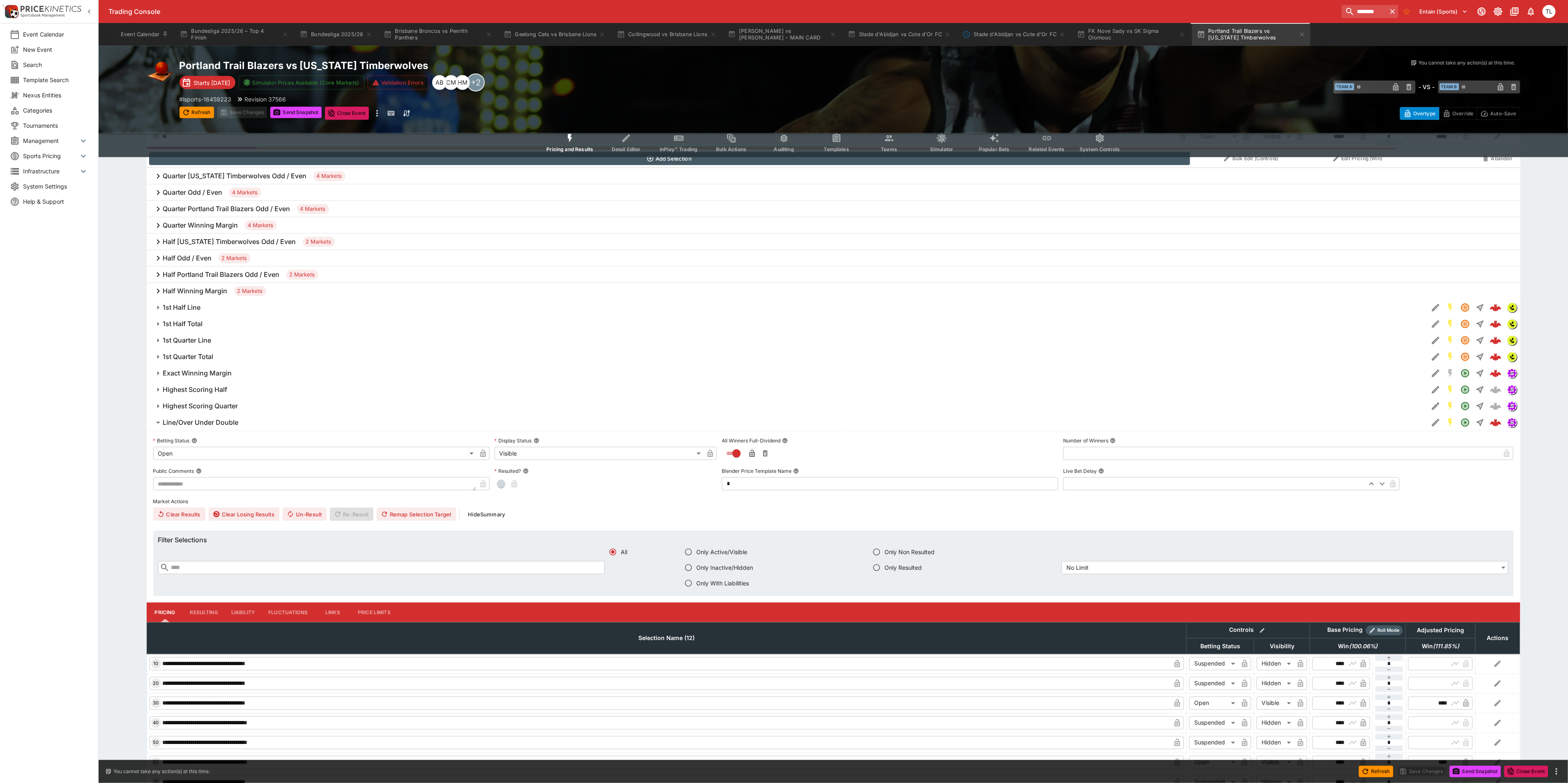
scroll to position [953, 0]
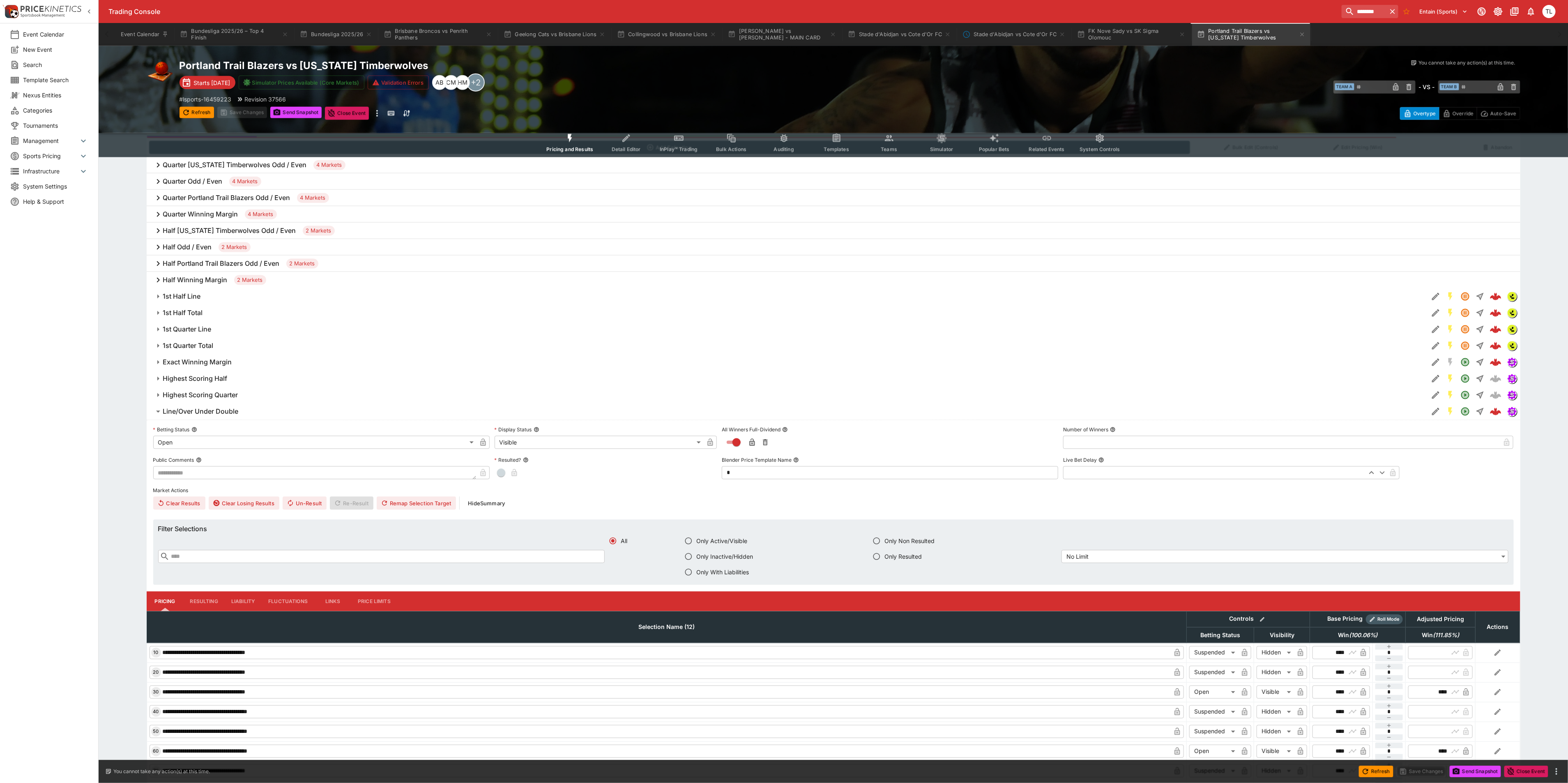
click at [211, 413] on h6 "Line/Over Under Double" at bounding box center [200, 411] width 75 height 9
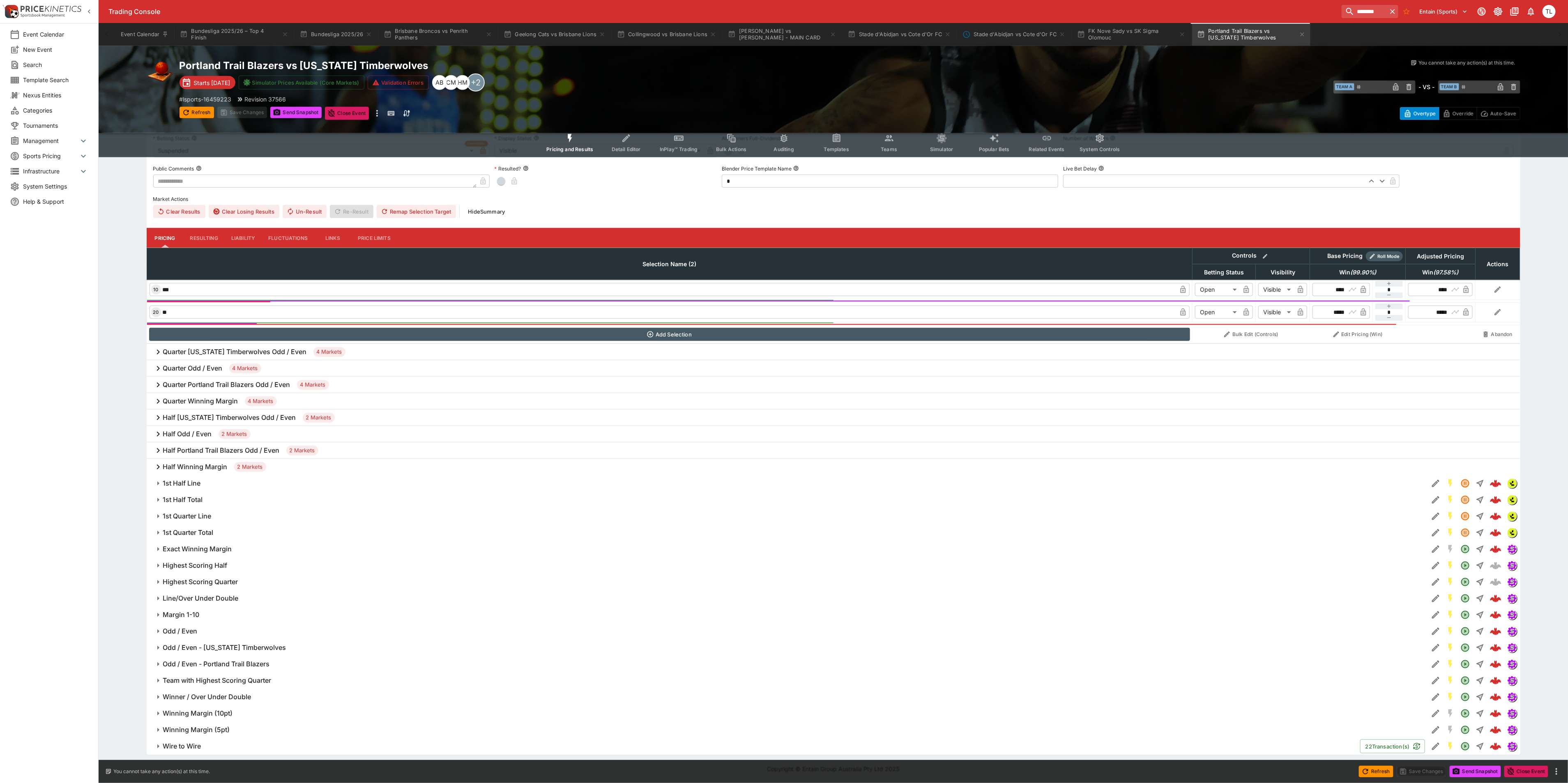
scroll to position [768, 0]
click at [206, 613] on span "Margin 1-10" at bounding box center [792, 615] width 1258 height 9
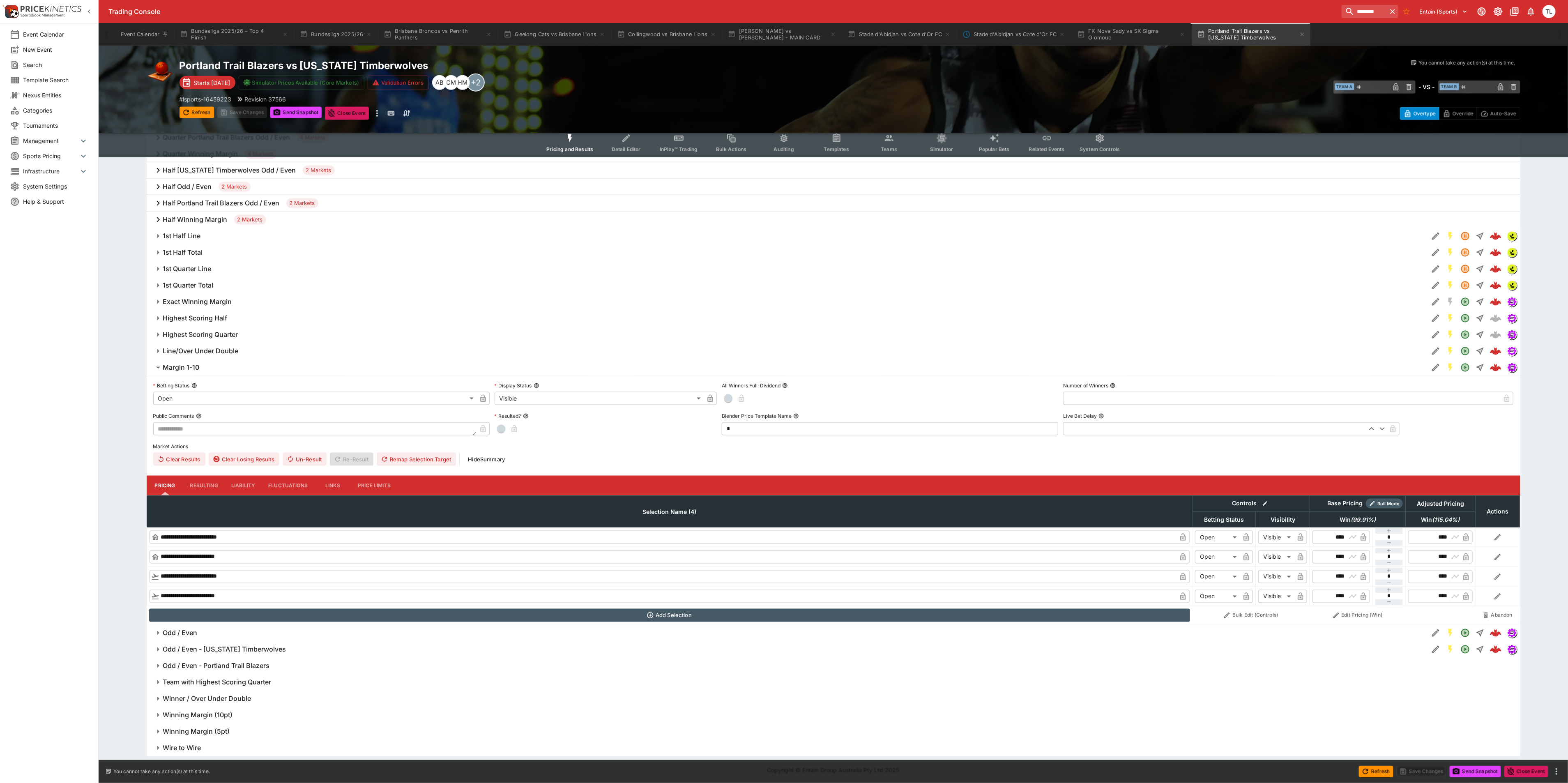
scroll to position [1014, 0]
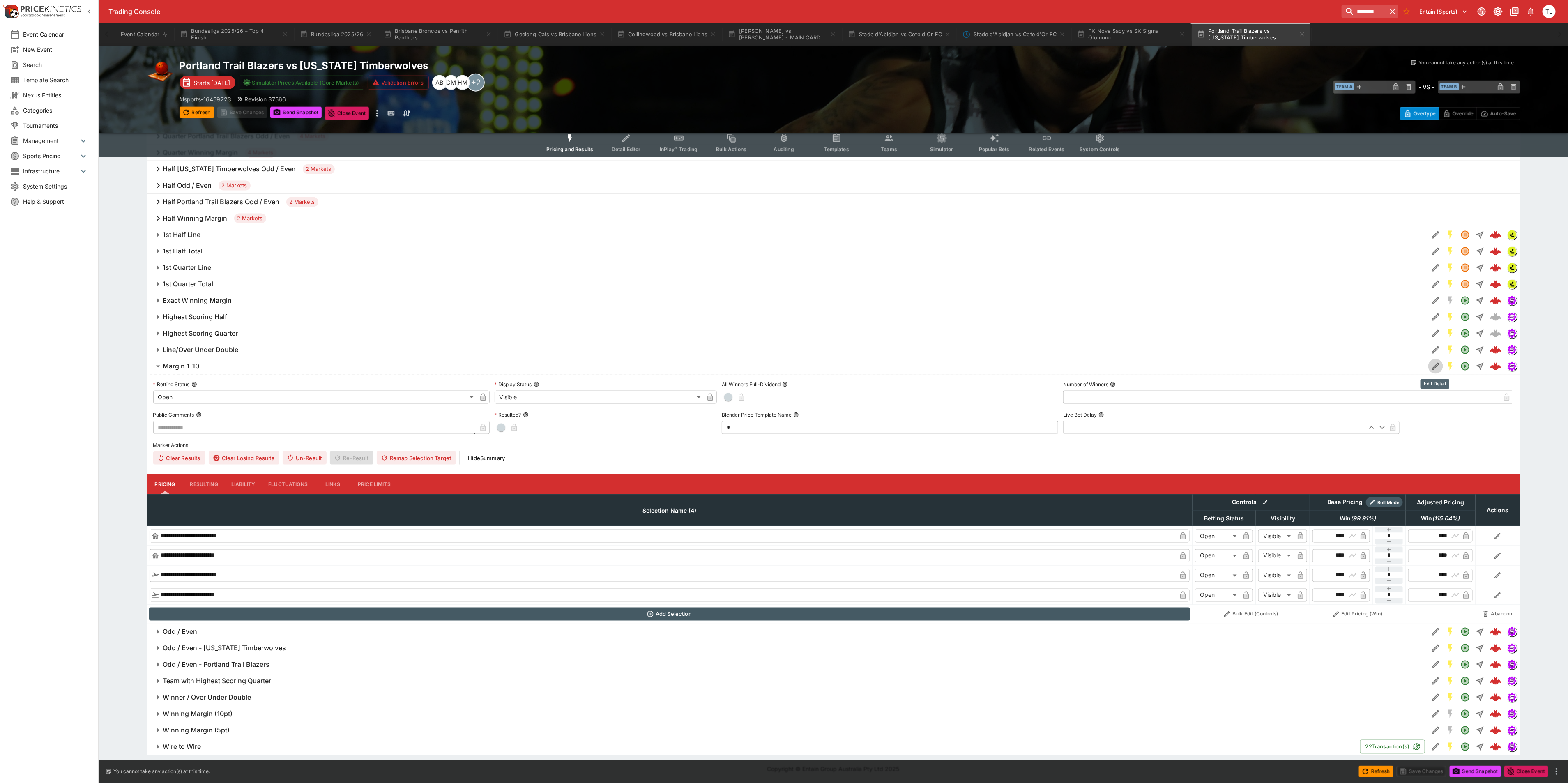
click at [1435, 369] on icon "Edit Detail" at bounding box center [1435, 367] width 4 height 4
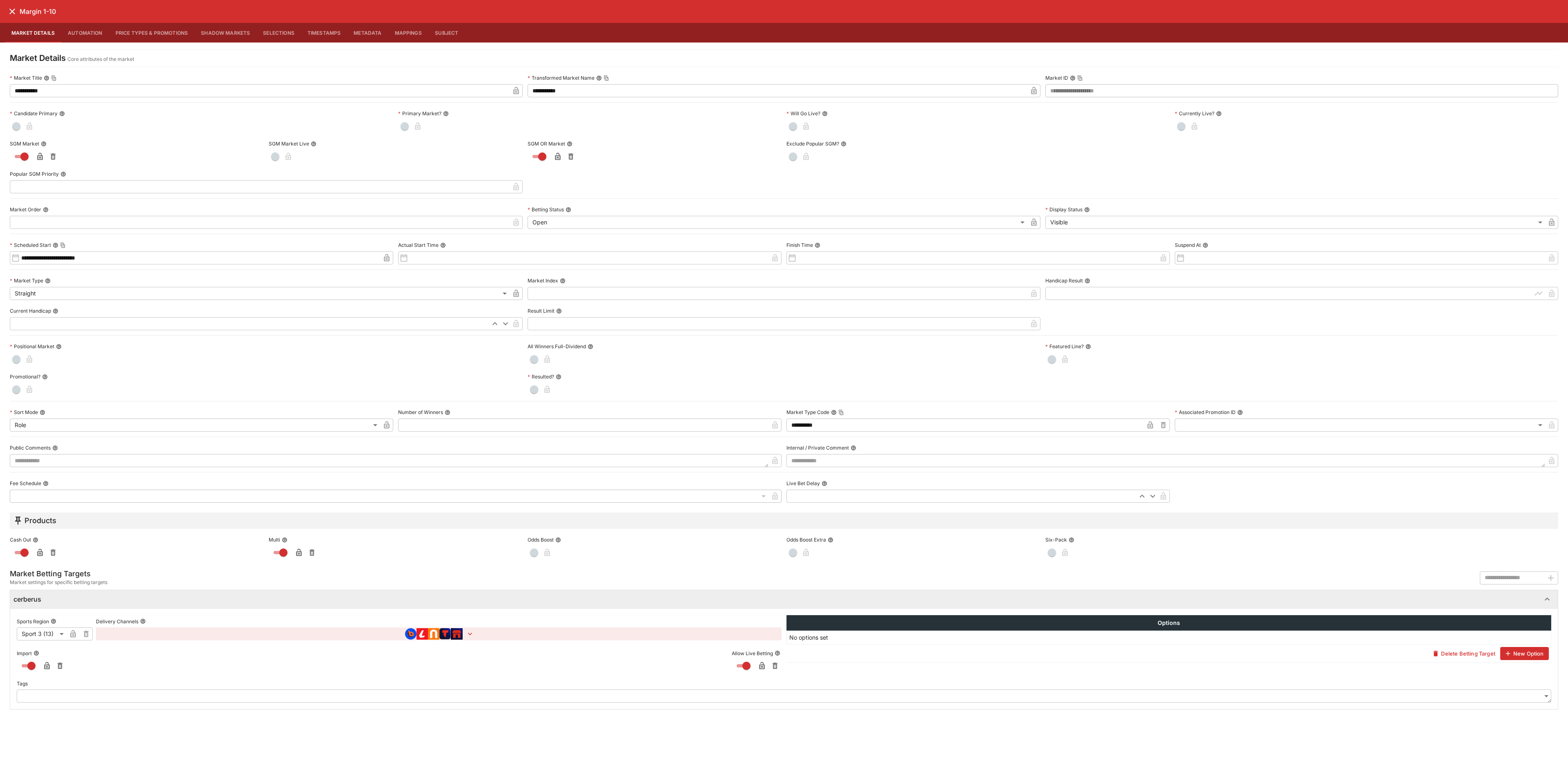
click at [158, 37] on button "Price Types & Promotions" at bounding box center [152, 33] width 86 height 19
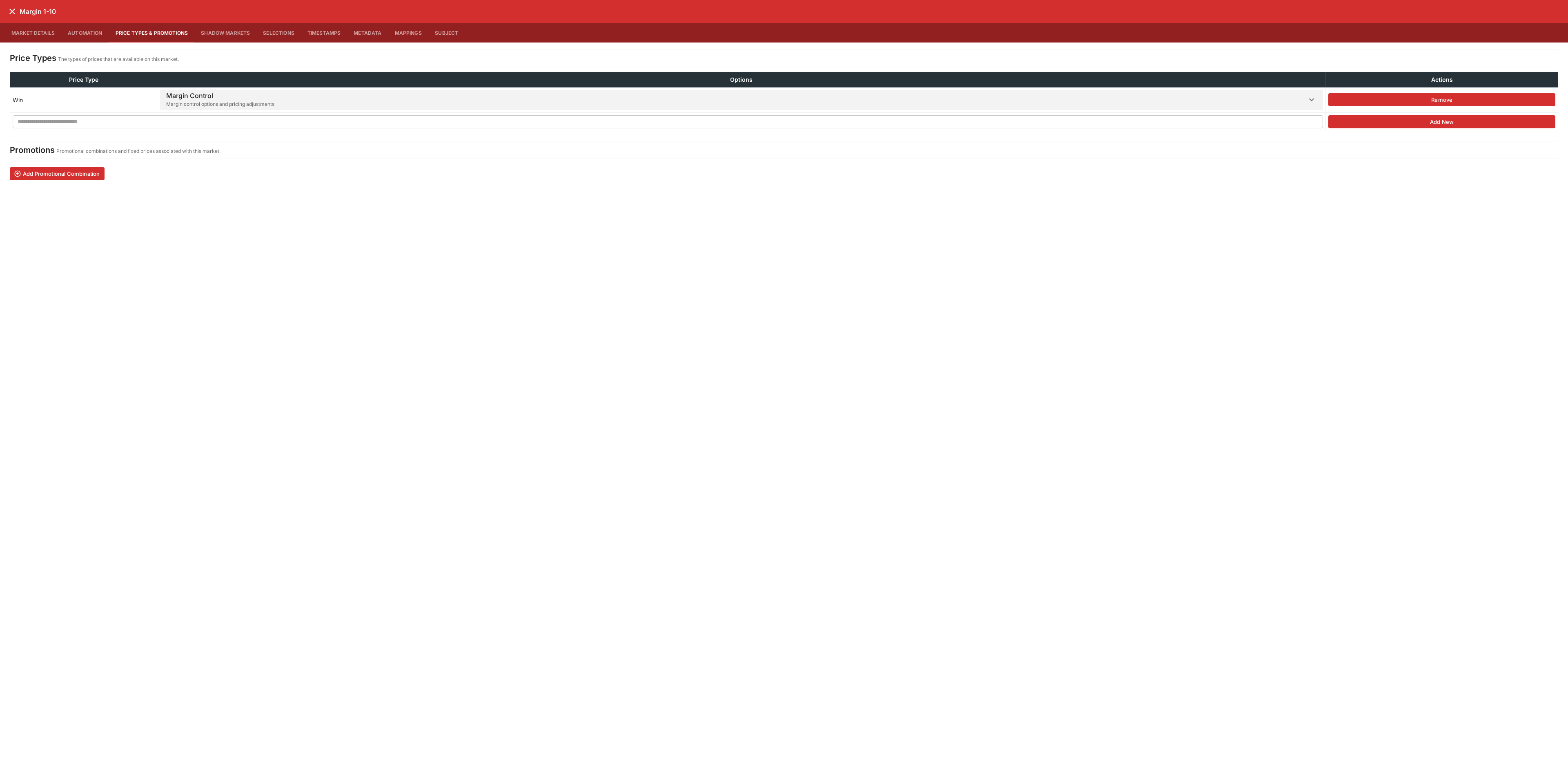
click at [162, 89] on td "**********" at bounding box center [741, 100] width 1169 height 26
click at [166, 99] on h6 "Margin Control" at bounding box center [220, 96] width 108 height 9
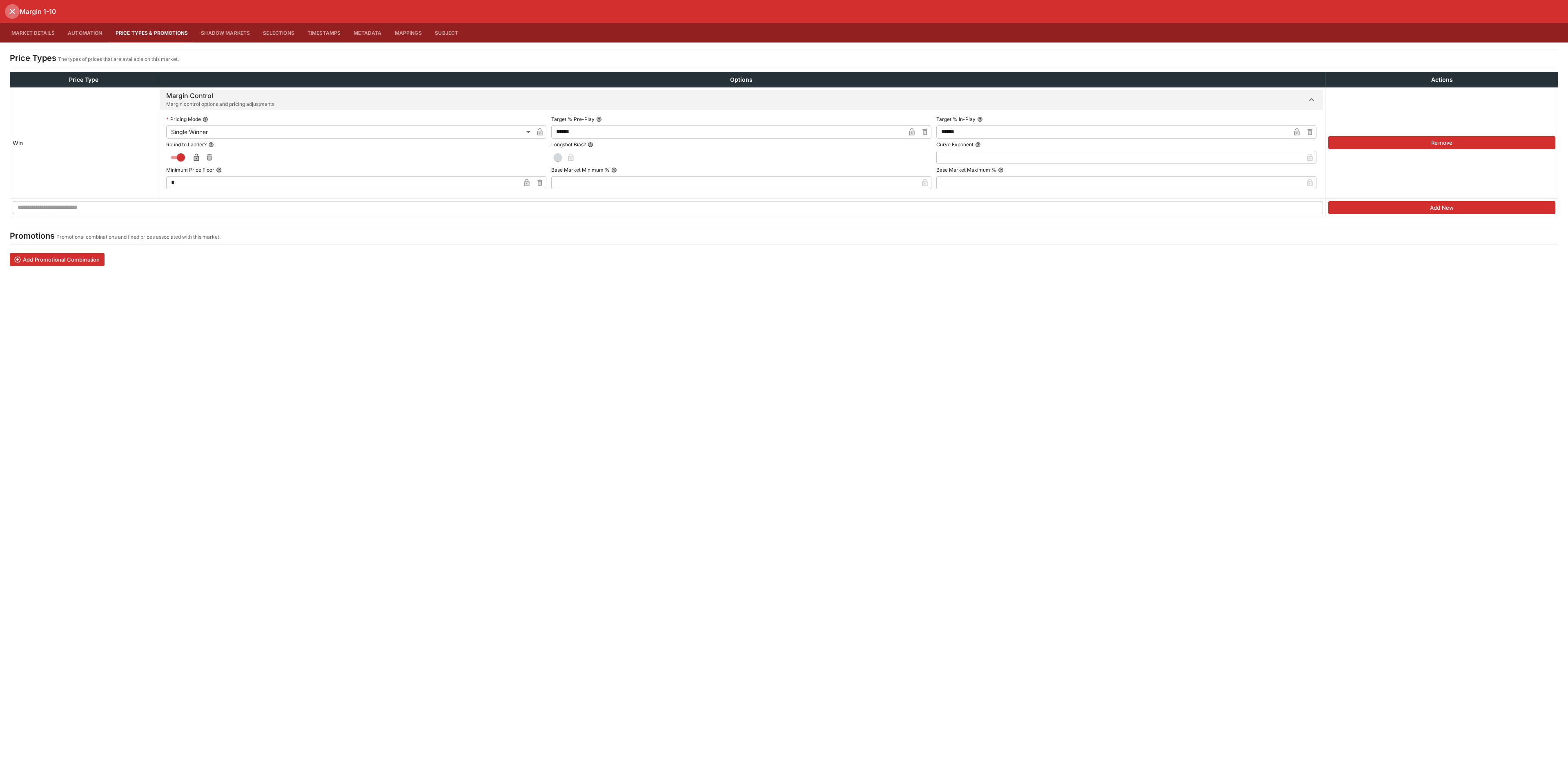
click at [12, 13] on icon "close" at bounding box center [12, 12] width 10 height 10
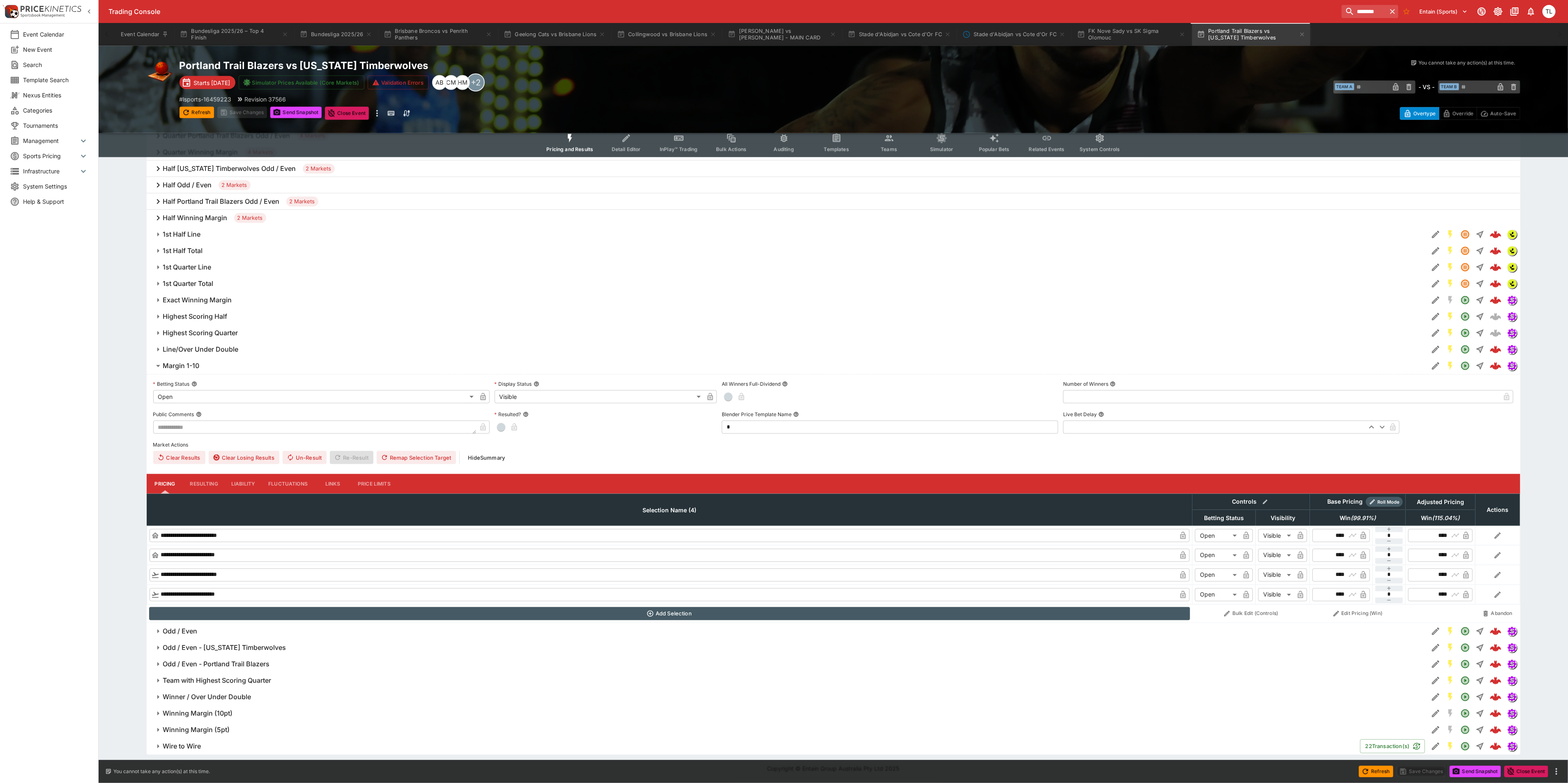
scroll to position [1017, 0]
click at [266, 620] on td "Add Selection" at bounding box center [669, 613] width 1046 height 18
click at [260, 635] on span "Odd / Even" at bounding box center [792, 631] width 1258 height 9
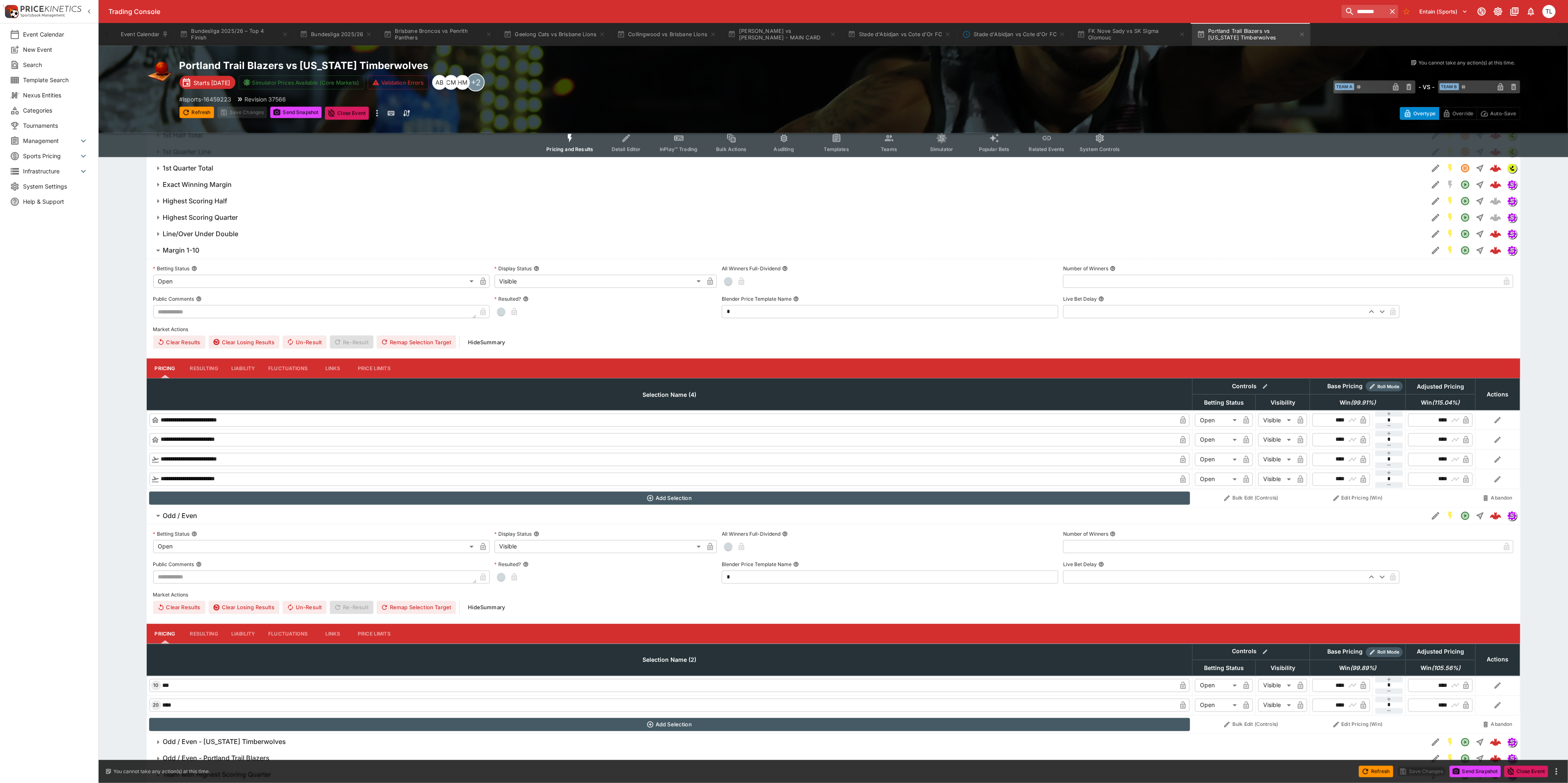
scroll to position [1202, 0]
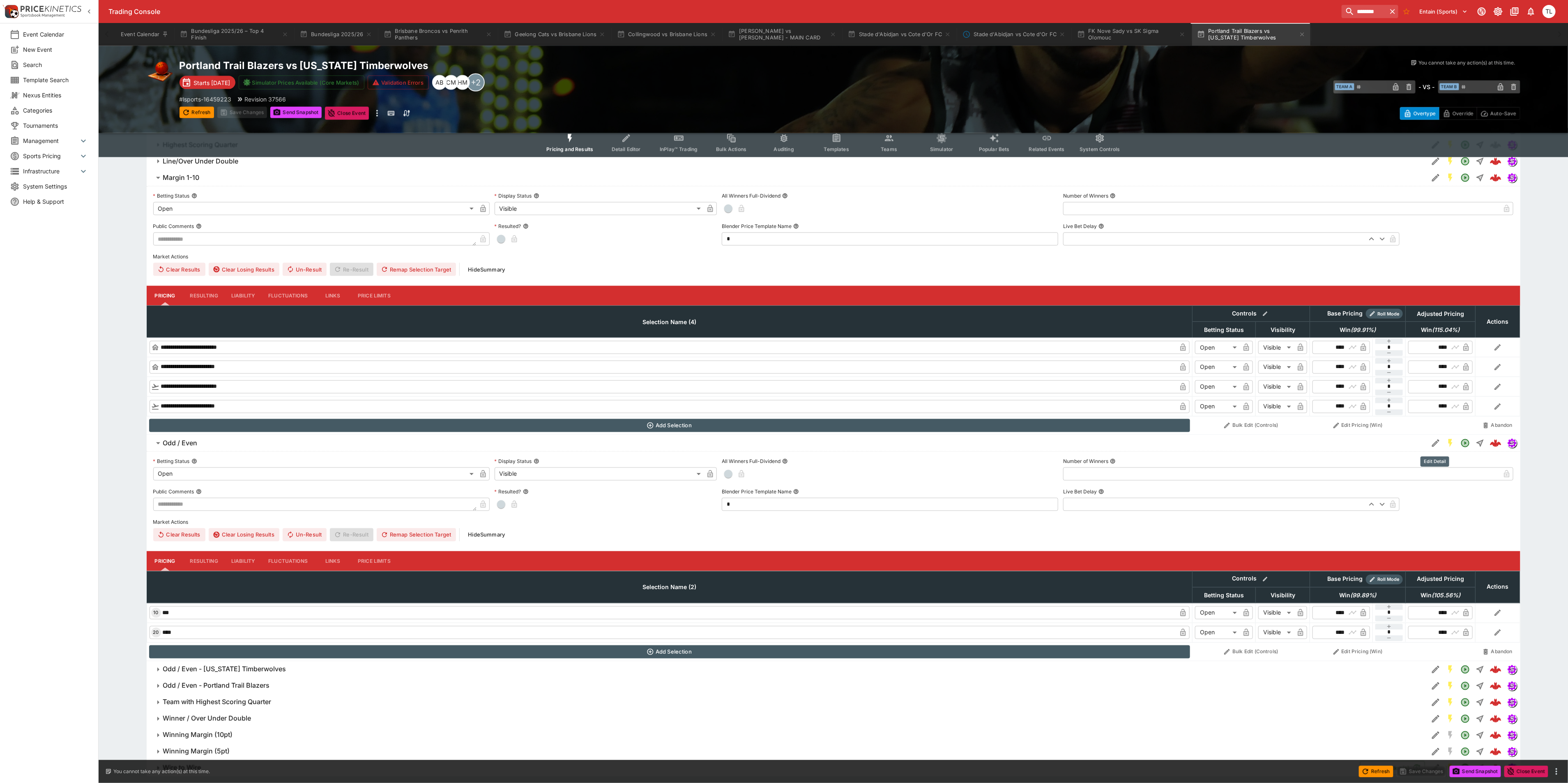
click at [1436, 448] on icon "Edit Detail" at bounding box center [1436, 443] width 10 height 10
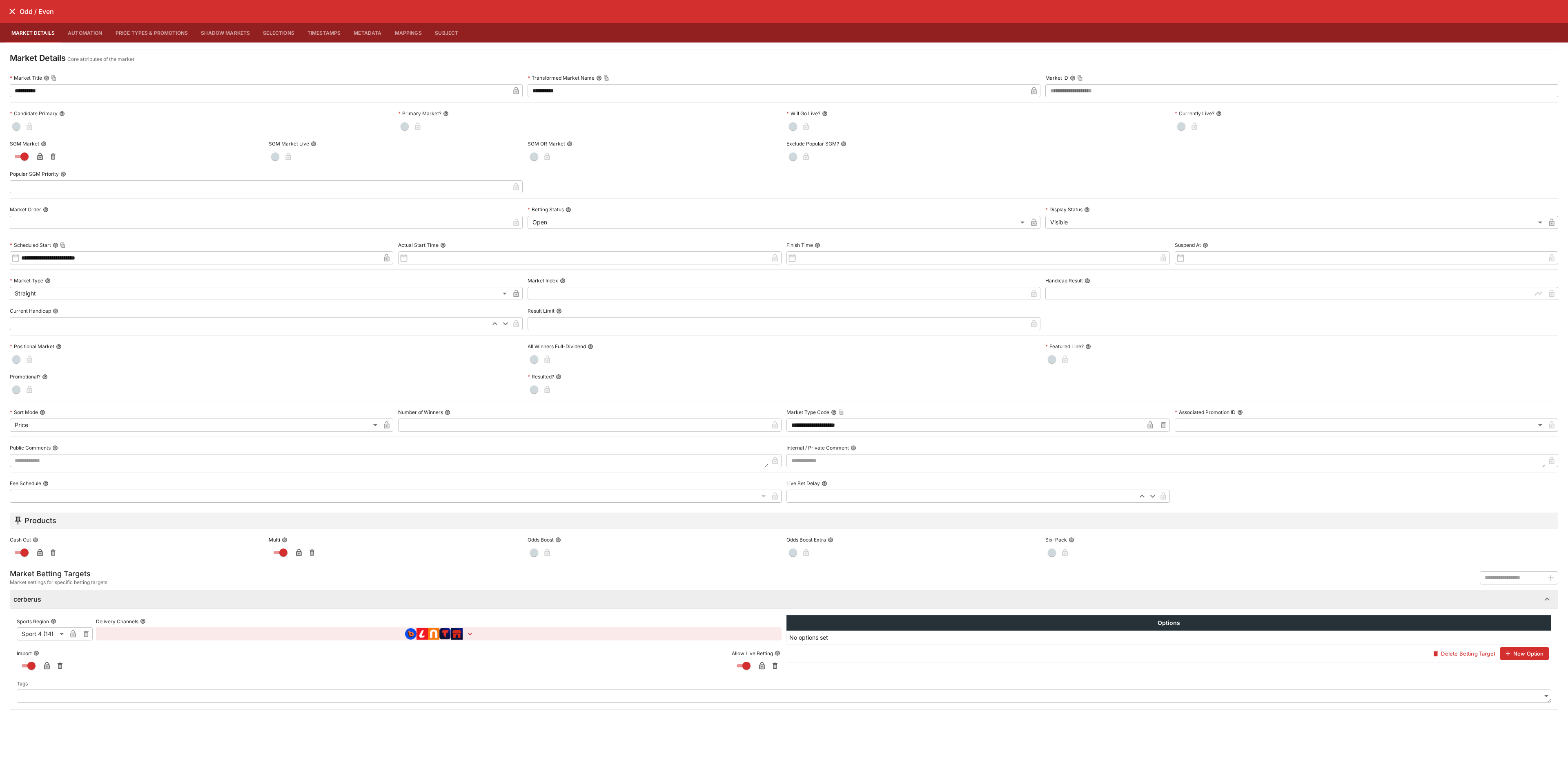
click at [124, 35] on button "Price Types & Promotions" at bounding box center [152, 33] width 86 height 19
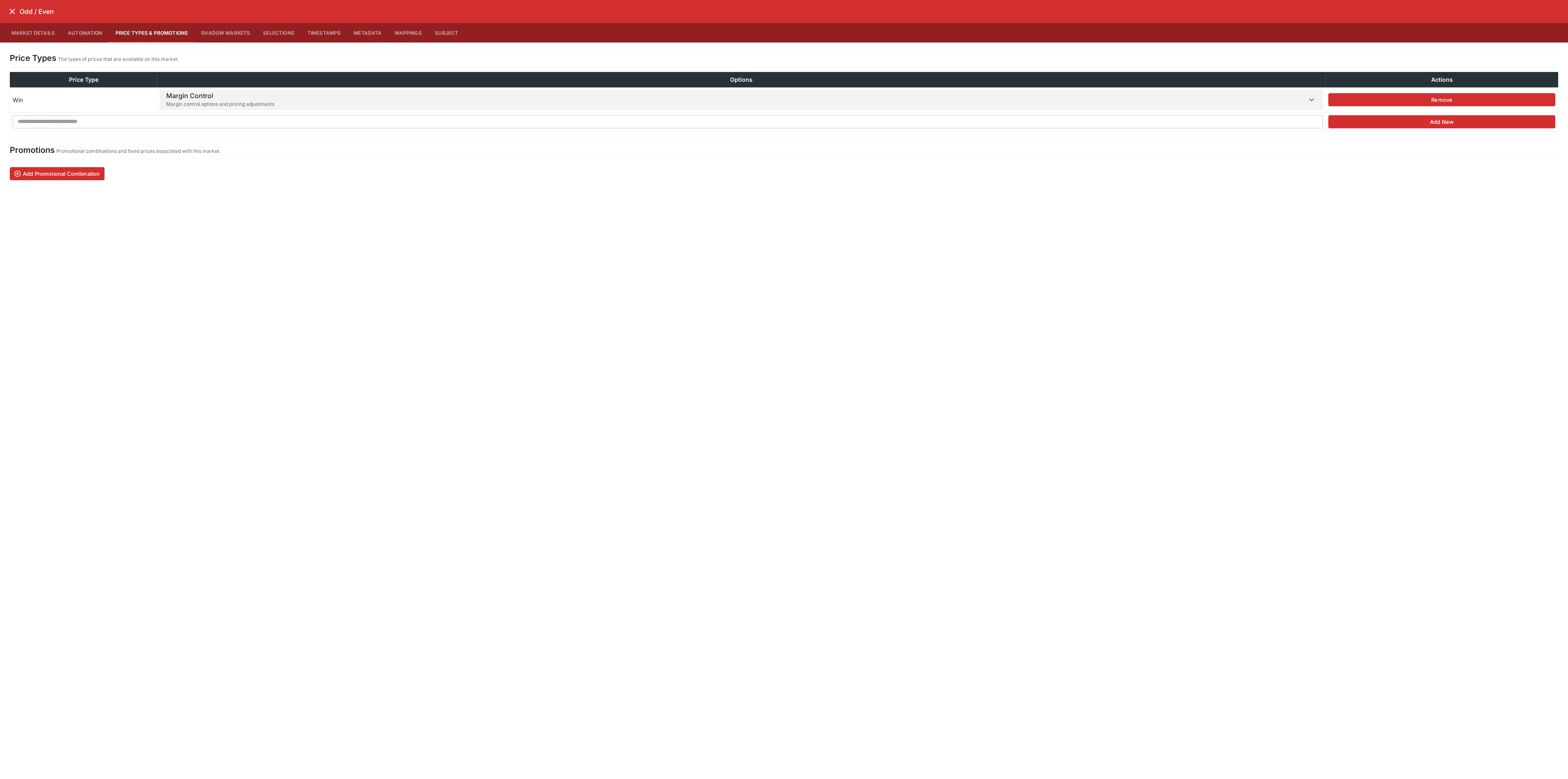
click at [183, 110] on div "Margin Control Margin control options and pricing adjustments" at bounding box center [220, 100] width 108 height 20
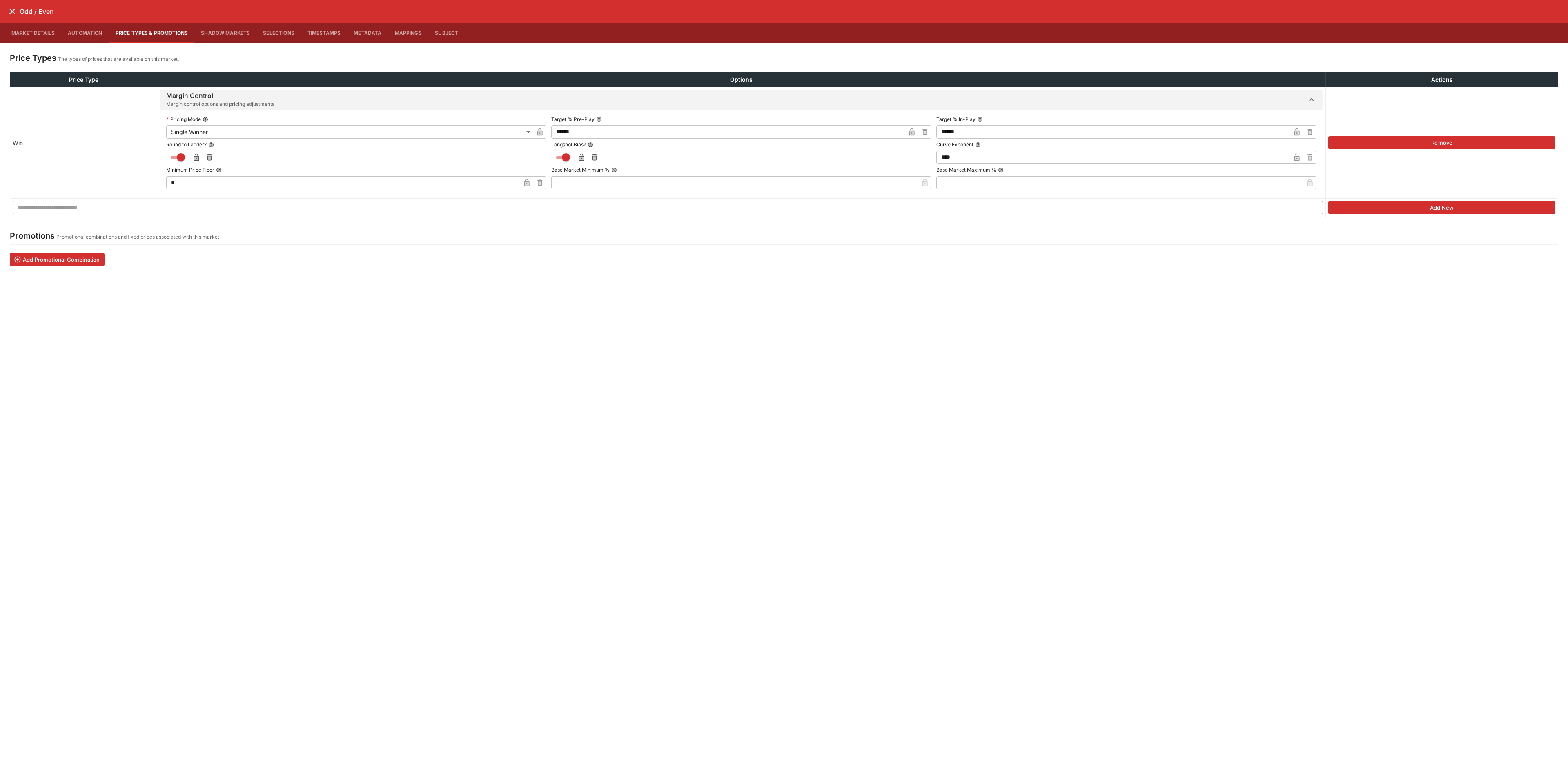
click at [11, 9] on icon "close" at bounding box center [12, 12] width 10 height 10
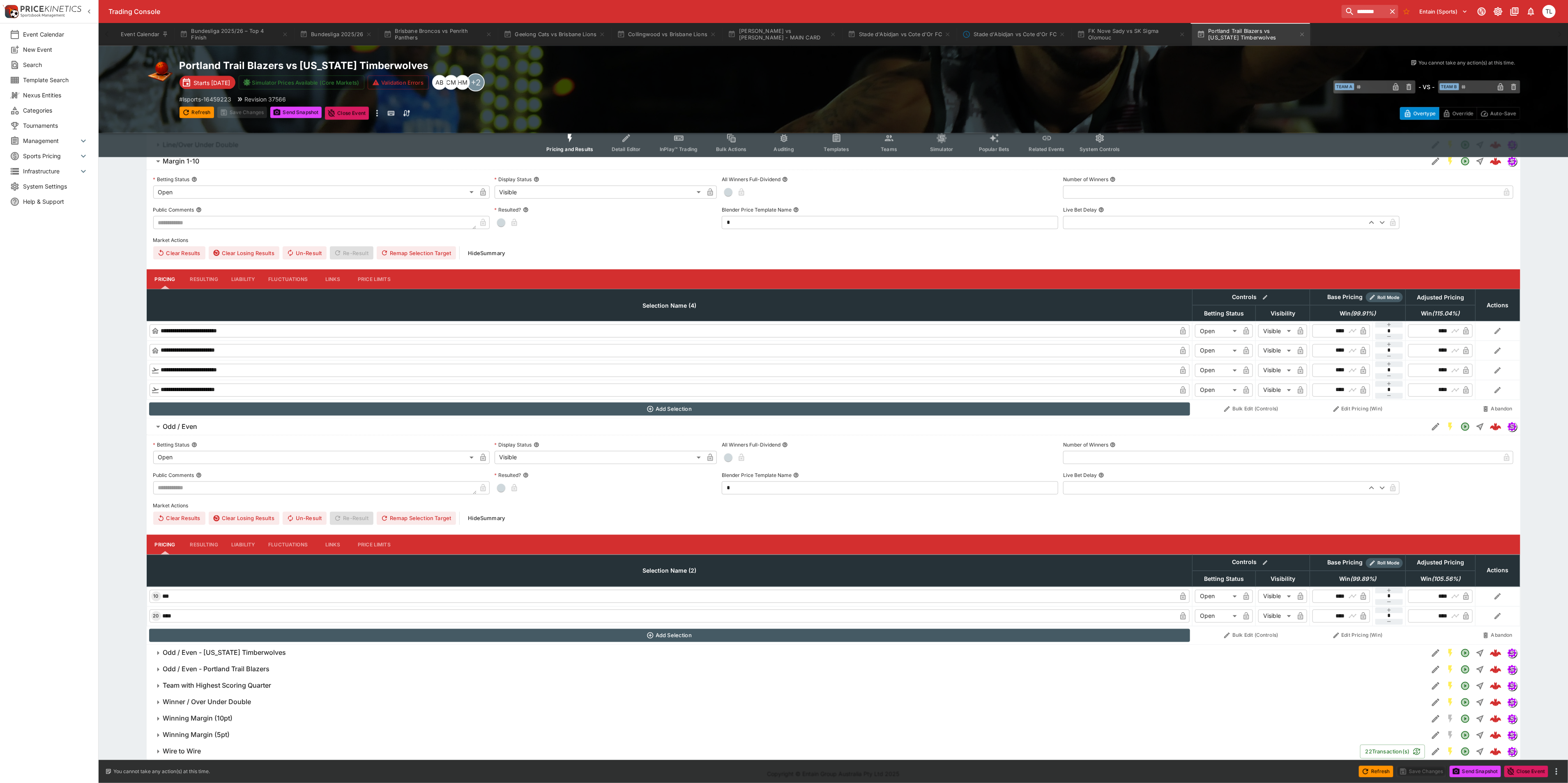
scroll to position [1227, 0]
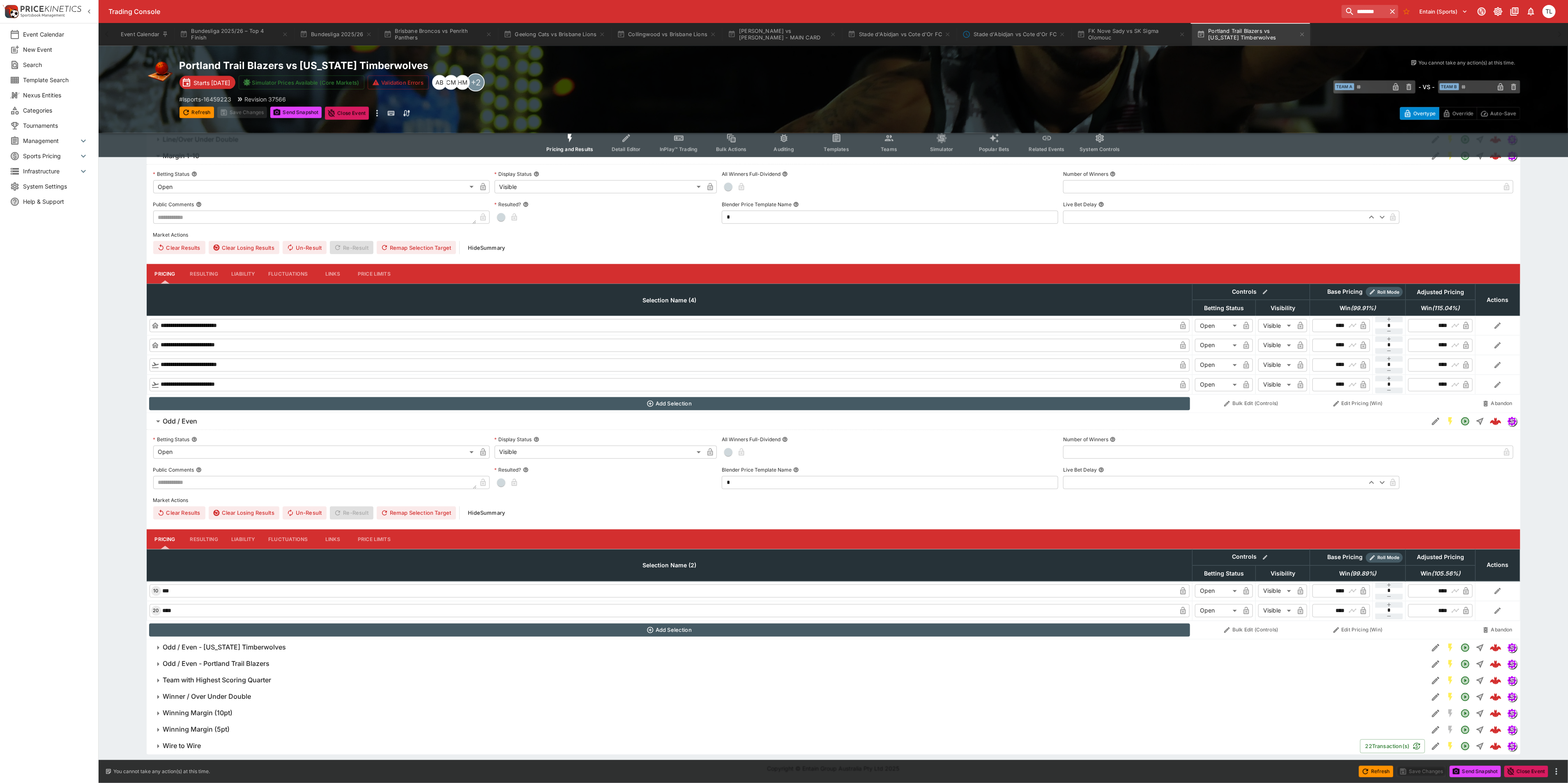
click at [281, 714] on span "Winning Margin (10pt)" at bounding box center [792, 713] width 1258 height 9
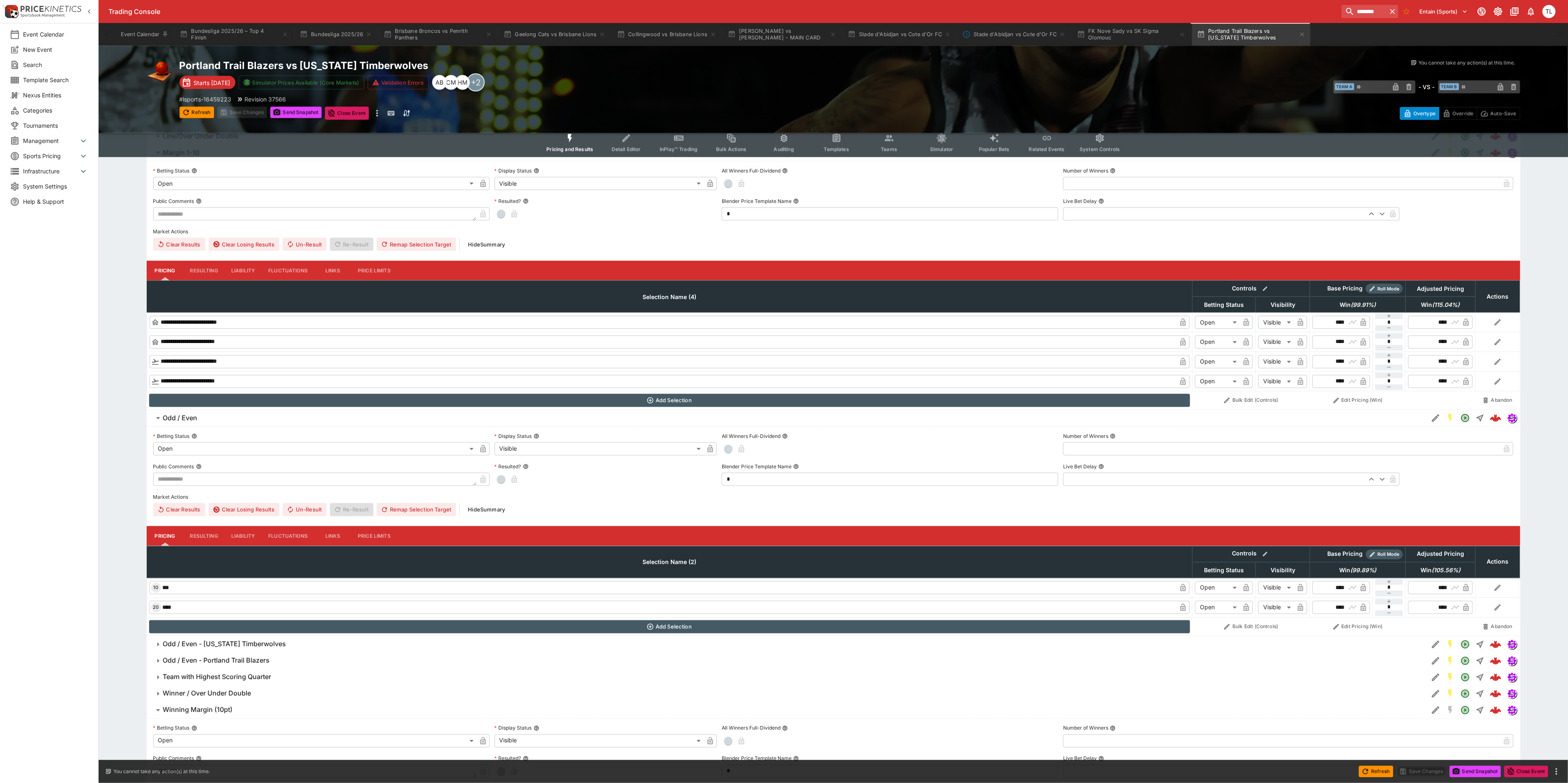
scroll to position [1535, 0]
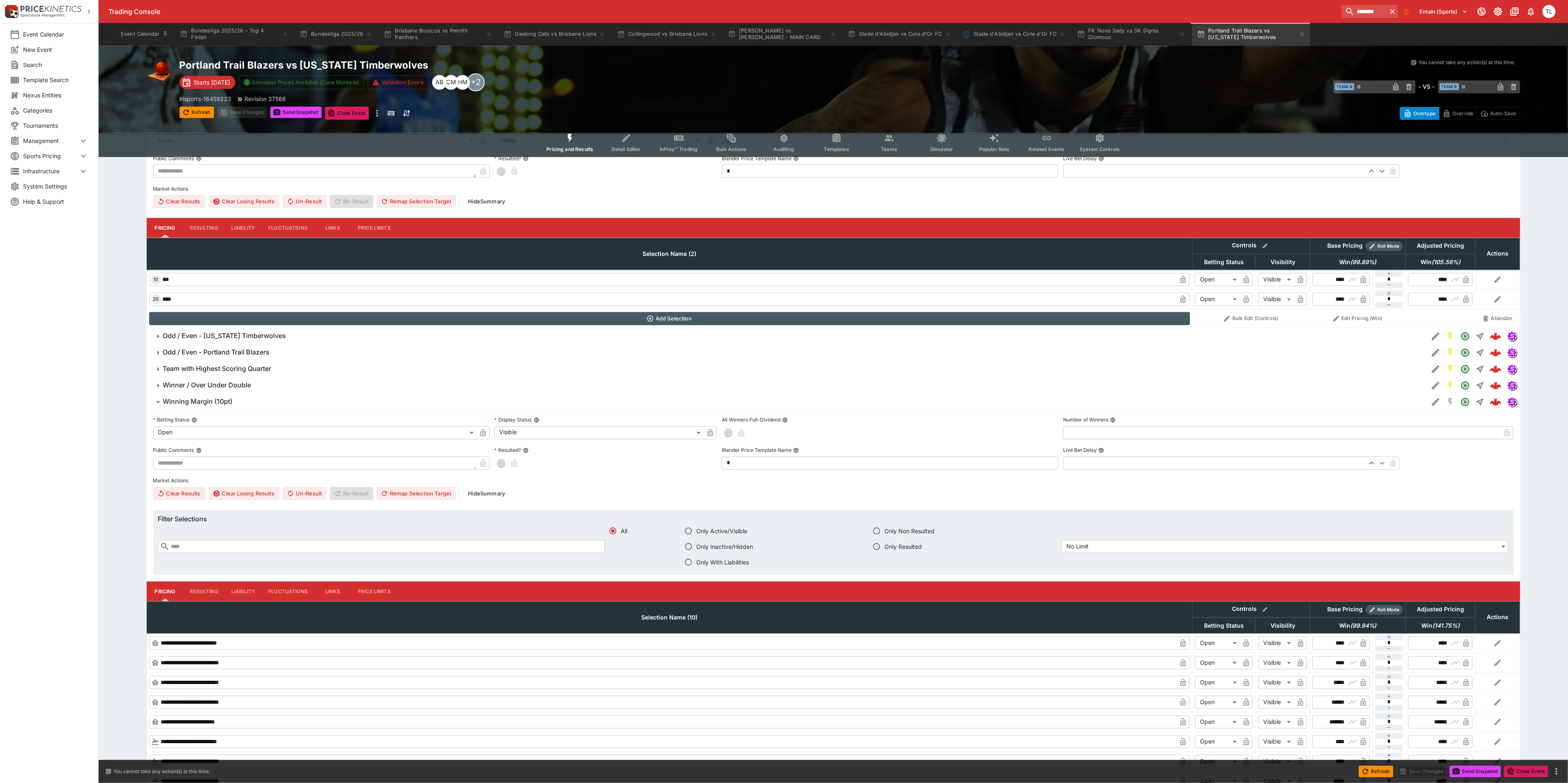
click at [218, 406] on h6 "Winning Margin (10pt)" at bounding box center [198, 402] width 70 height 9
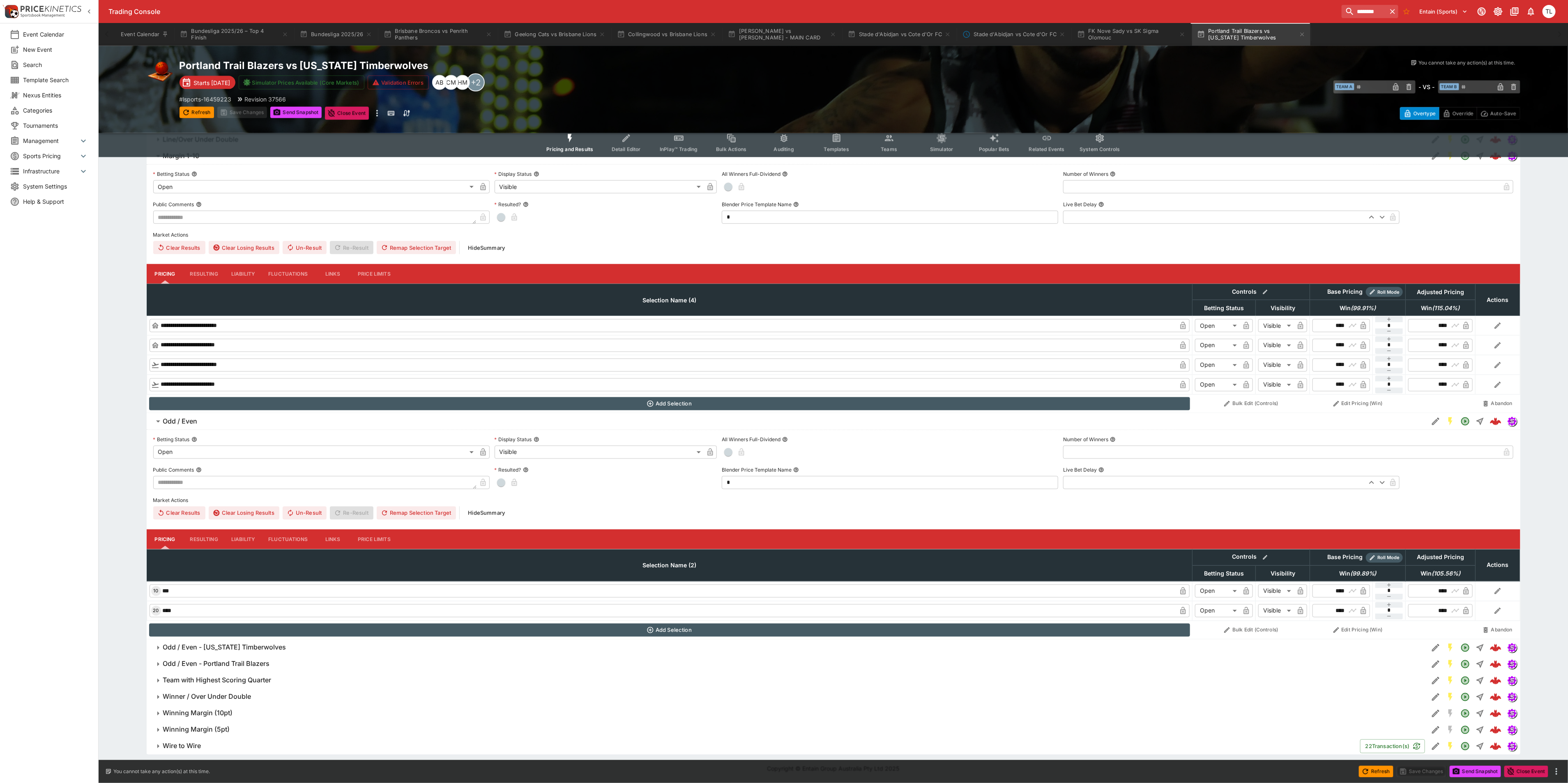
scroll to position [1227, 0]
click at [236, 680] on h6 "Team with Highest Scoring Quarter" at bounding box center [217, 680] width 108 height 9
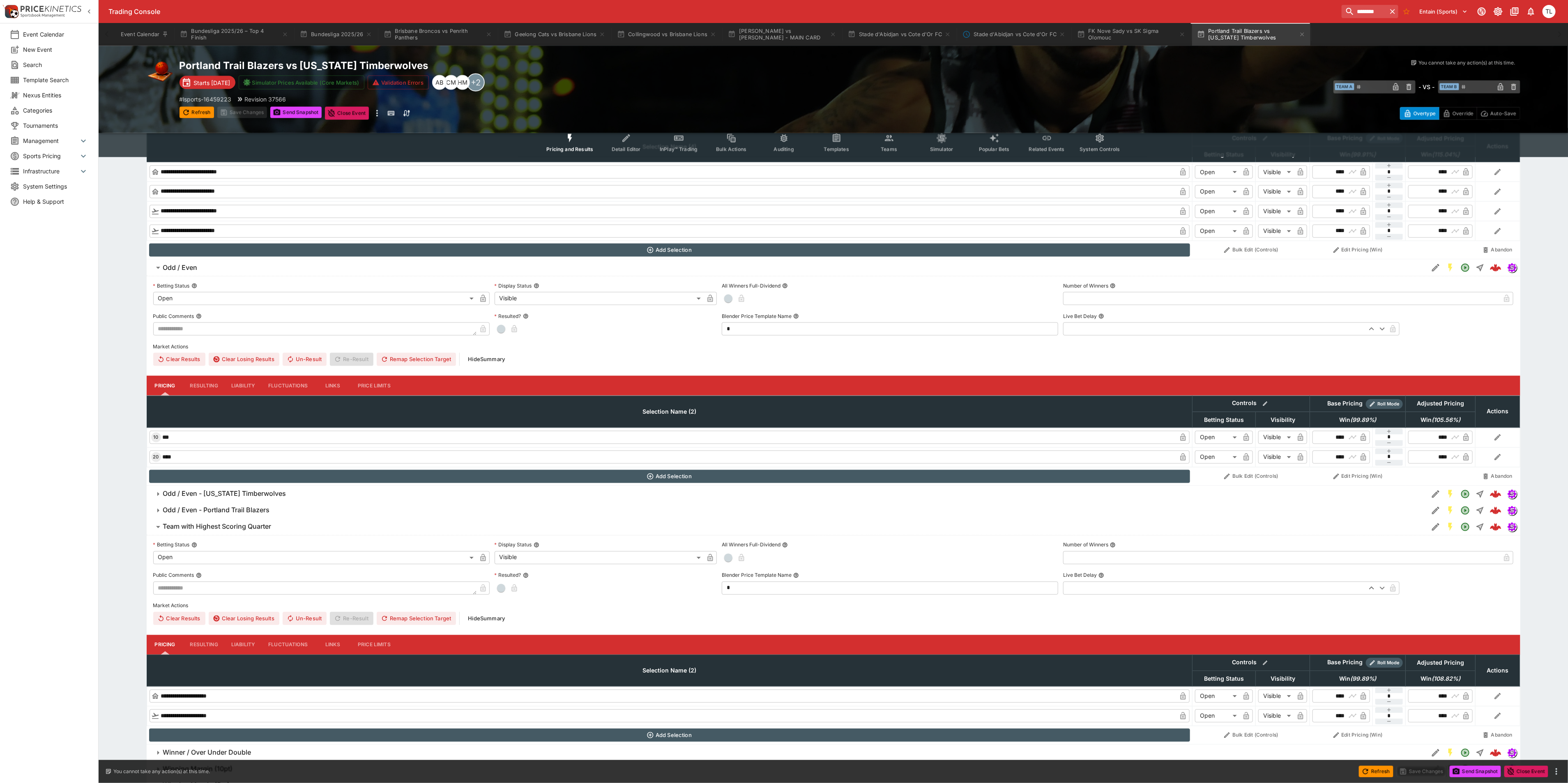
scroll to position [1438, 0]
